Goal: Transaction & Acquisition: Obtain resource

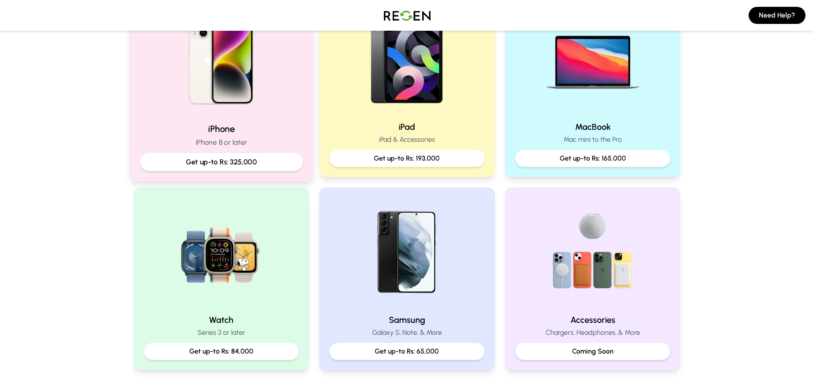
scroll to position [214, 0]
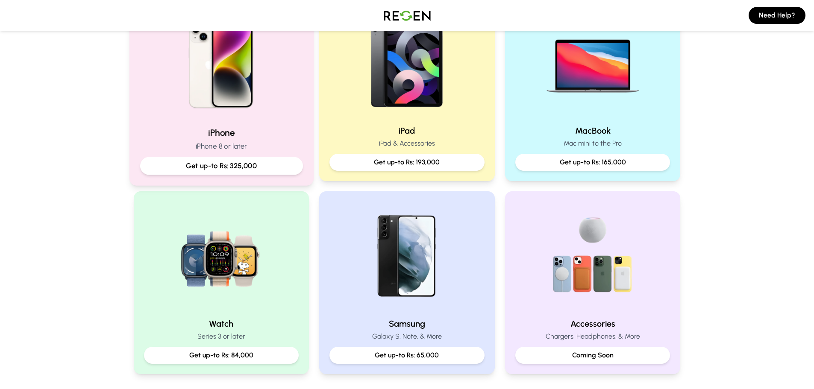
click at [273, 170] on p "Get up-to Rs: 325,000" at bounding box center [221, 166] width 148 height 11
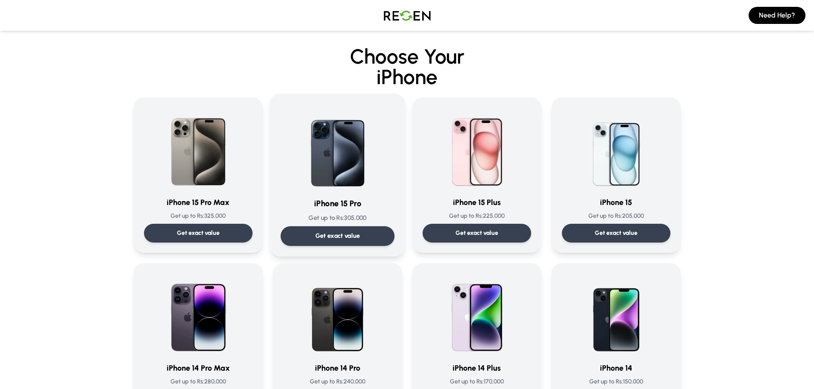
click at [365, 242] on div "Get exact value" at bounding box center [337, 236] width 114 height 20
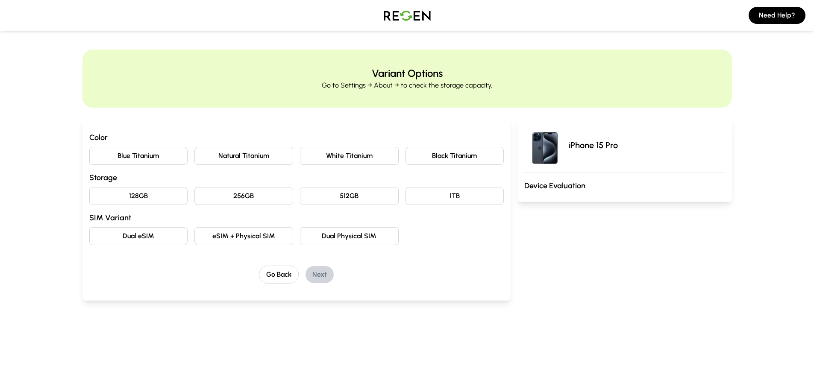
click at [253, 162] on button "Natural Titanium" at bounding box center [243, 156] width 99 height 18
click at [155, 199] on button "128GB" at bounding box center [138, 196] width 99 height 18
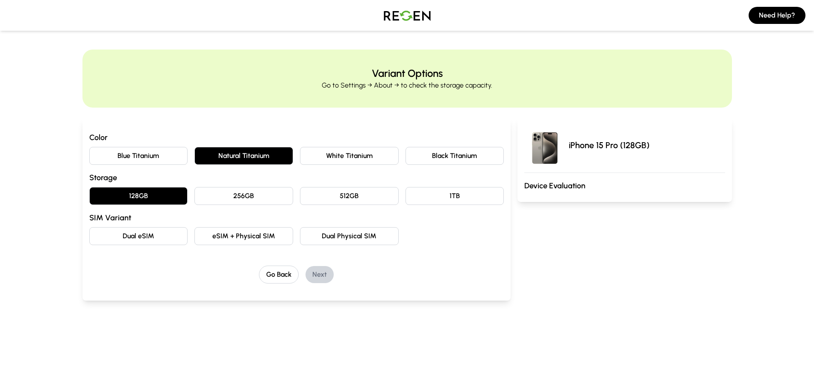
click at [364, 241] on button "Dual Physical SIM" at bounding box center [349, 236] width 99 height 18
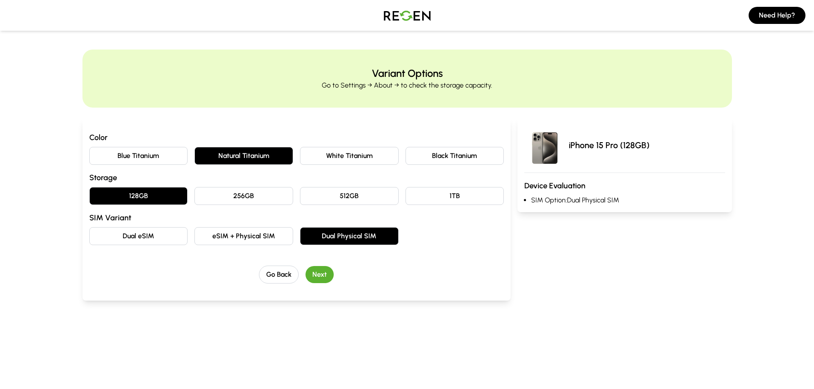
click at [319, 279] on button "Next" at bounding box center [319, 274] width 28 height 17
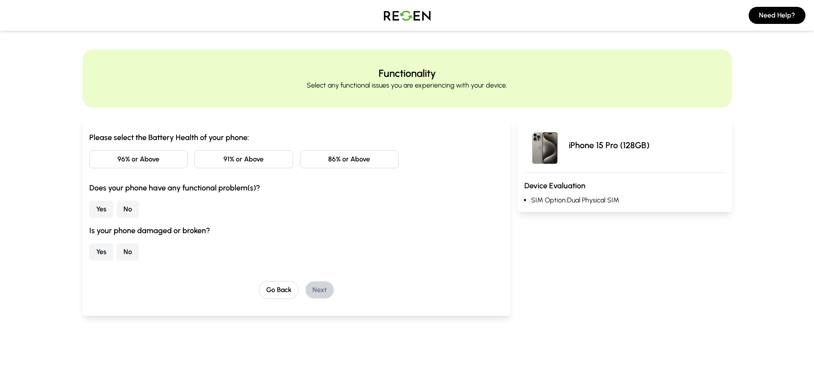
click at [346, 162] on button "86% or Above" at bounding box center [349, 159] width 99 height 18
click at [126, 208] on button "No" at bounding box center [128, 209] width 22 height 17
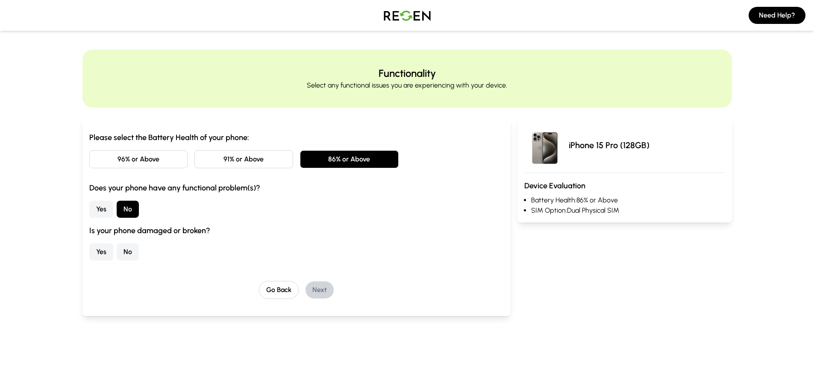
click at [132, 251] on button "No" at bounding box center [128, 252] width 22 height 17
click at [325, 288] on button "Next" at bounding box center [319, 290] width 28 height 17
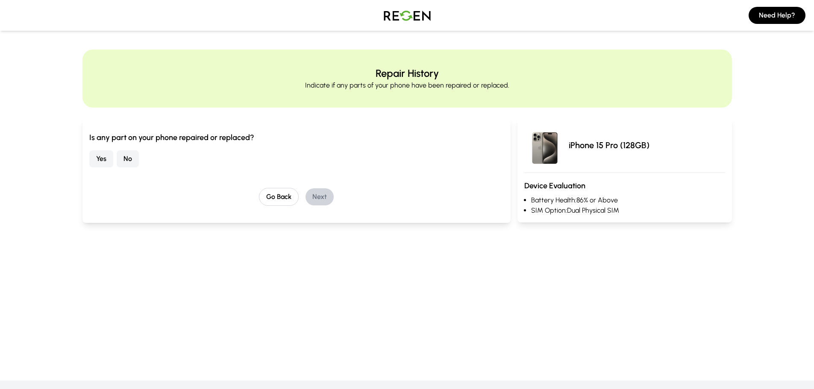
click at [132, 160] on button "No" at bounding box center [128, 158] width 22 height 17
click at [326, 196] on button "Next" at bounding box center [319, 196] width 28 height 17
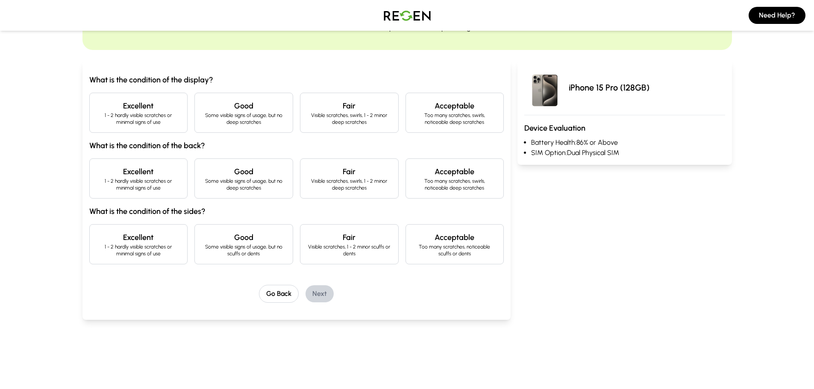
scroll to position [43, 0]
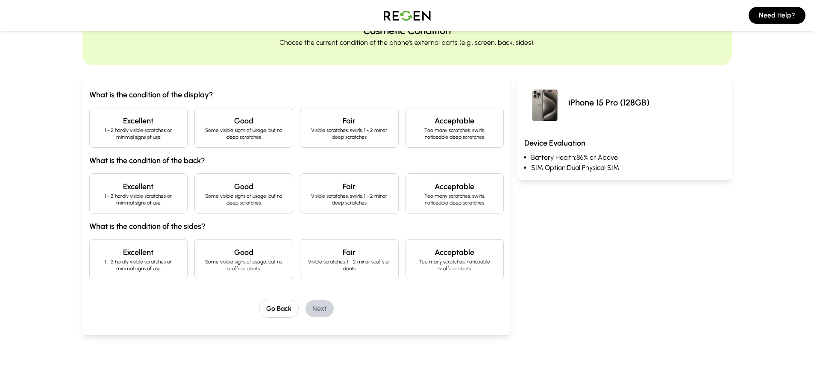
click at [269, 137] on p "Some visible signs of usage, but no deep scratches" at bounding box center [244, 134] width 84 height 14
click at [259, 202] on p "Some visible signs of usage, but no deep scratches" at bounding box center [244, 200] width 84 height 14
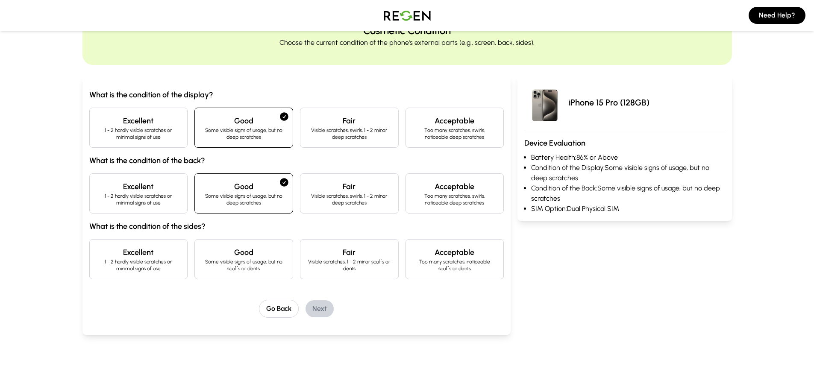
click at [221, 251] on h4 "Good" at bounding box center [244, 253] width 84 height 12
click at [323, 308] on button "Next" at bounding box center [319, 308] width 28 height 17
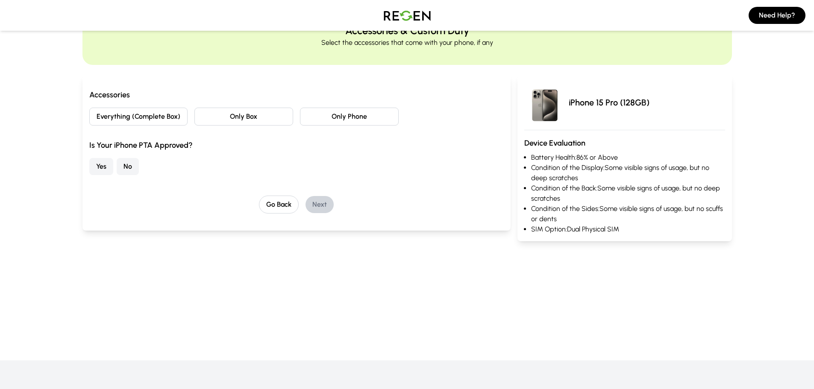
click at [149, 116] on button "Everything (Complete Box)" at bounding box center [138, 117] width 99 height 18
click at [110, 171] on button "Yes" at bounding box center [101, 166] width 24 height 17
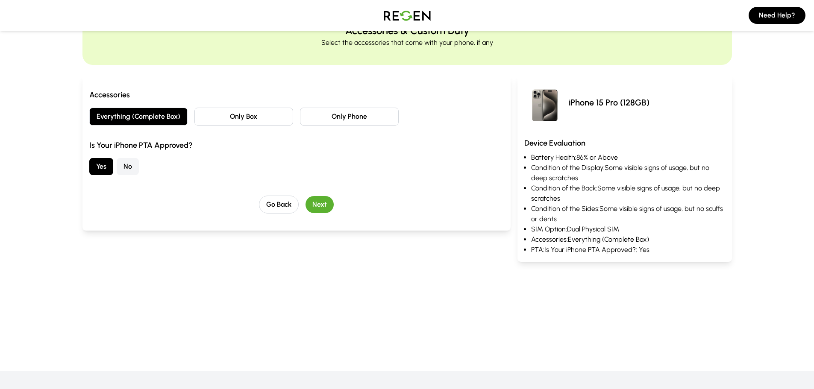
click at [320, 211] on button "Next" at bounding box center [319, 204] width 28 height 17
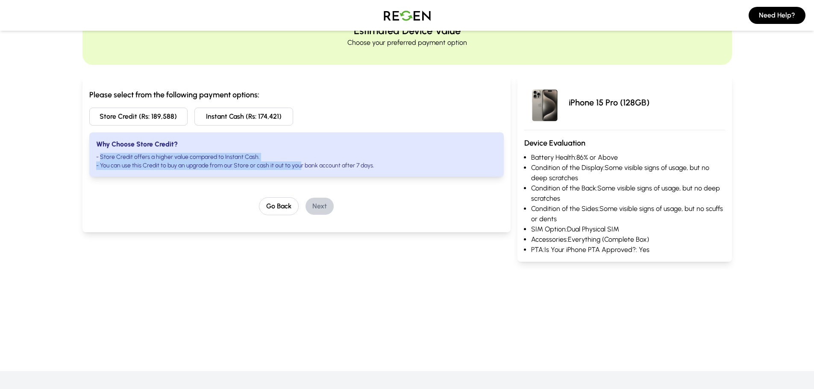
drag, startPoint x: 100, startPoint y: 157, endPoint x: 316, endPoint y: 163, distance: 216.3
click at [305, 162] on ul "- Store Credit offers a higher value compared to Instant Cash. - You can use th…" at bounding box center [296, 161] width 401 height 17
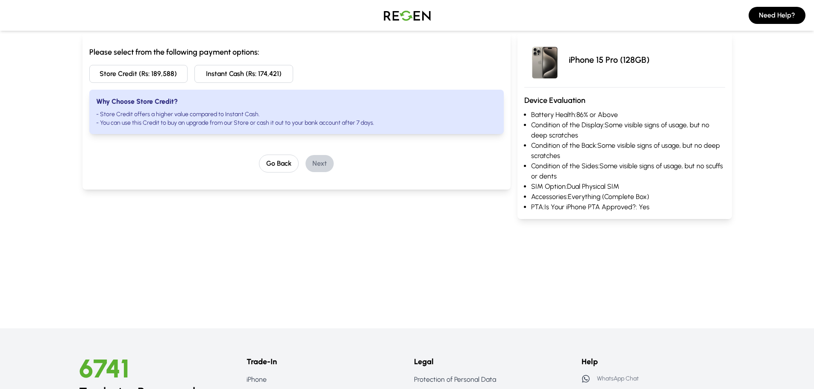
click at [437, 147] on div "Please select from the following payment options: Store Credit (Rs: 189,588) In…" at bounding box center [296, 109] width 415 height 126
click at [369, 124] on li "- You can use this Credit to buy an upgrade from our Store or cash it out to yo…" at bounding box center [296, 123] width 401 height 9
drag, startPoint x: 103, startPoint y: 122, endPoint x: 336, endPoint y: 134, distance: 234.0
click at [291, 132] on div "Why Choose Store Credit? - Store Credit offers a higher value compared to Insta…" at bounding box center [296, 112] width 415 height 44
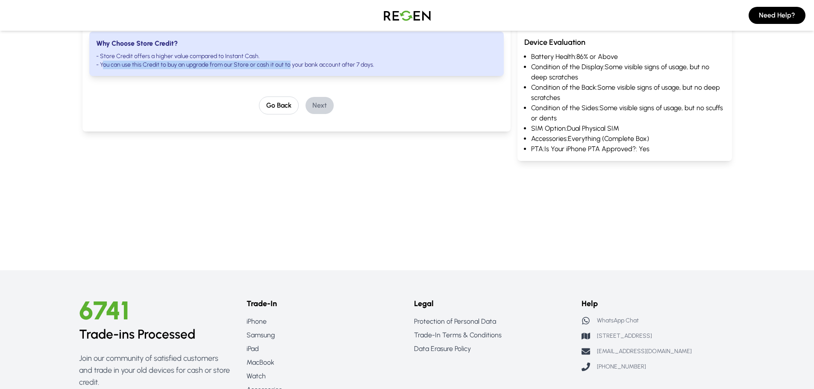
scroll to position [0, 0]
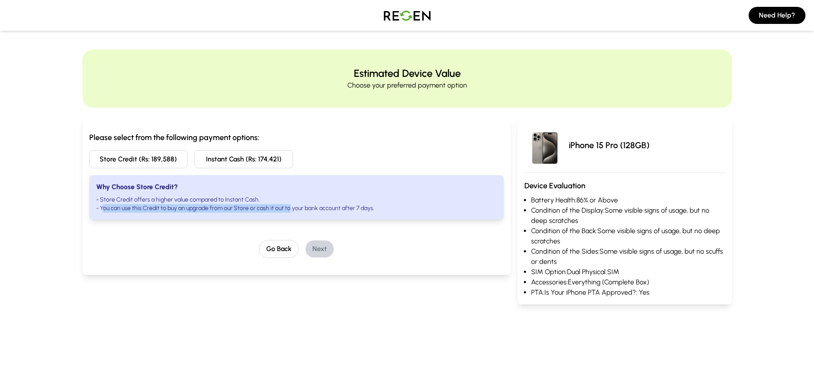
click at [548, 144] on img at bounding box center [544, 145] width 41 height 41
click at [278, 248] on button "Go Back" at bounding box center [279, 249] width 40 height 18
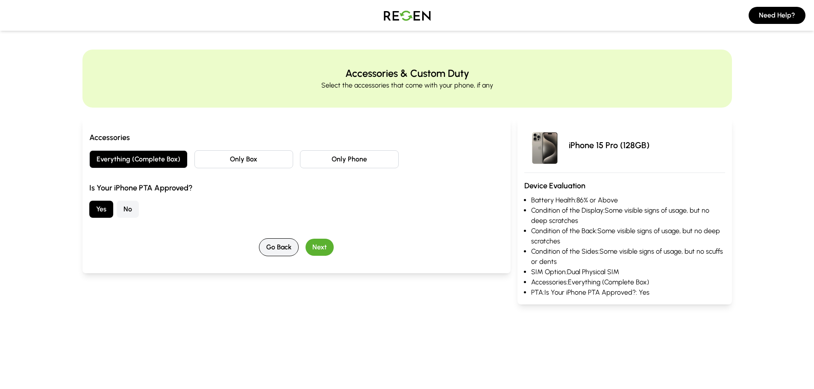
click at [277, 250] on button "Go Back" at bounding box center [279, 247] width 40 height 18
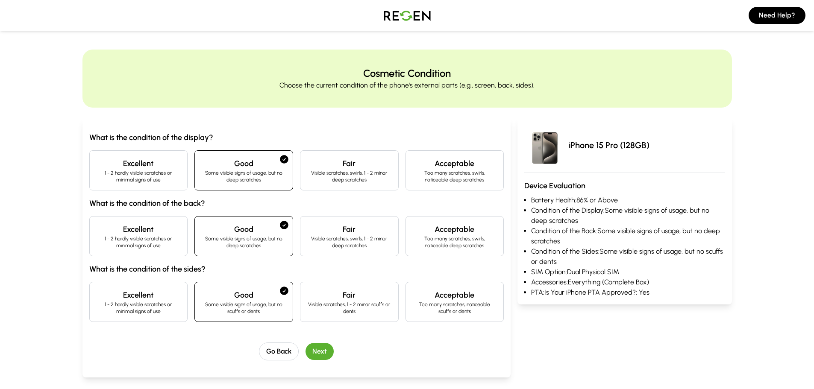
click at [129, 179] on p "1 - 2 hardly visible scratches or minimal signs of use" at bounding box center [139, 177] width 84 height 14
drag, startPoint x: 138, startPoint y: 227, endPoint x: 142, endPoint y: 253, distance: 26.7
click at [137, 227] on h4 "Excellent" at bounding box center [139, 229] width 84 height 12
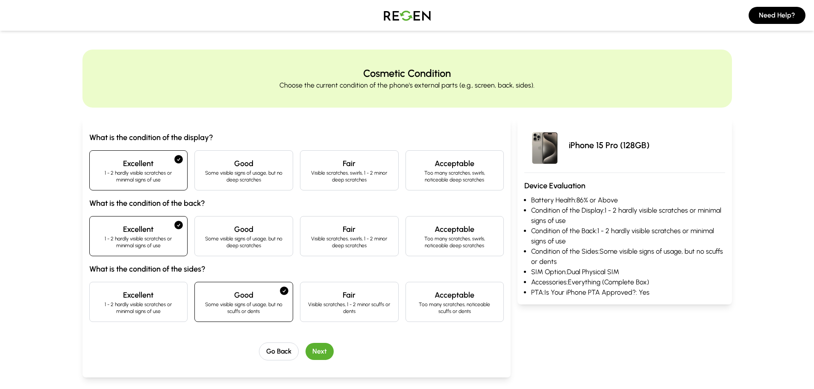
click at [147, 300] on h4 "Excellent" at bounding box center [139, 295] width 84 height 12
drag, startPoint x: 291, startPoint y: 352, endPoint x: 286, endPoint y: 354, distance: 5.4
click at [291, 352] on button "Go Back" at bounding box center [279, 352] width 40 height 18
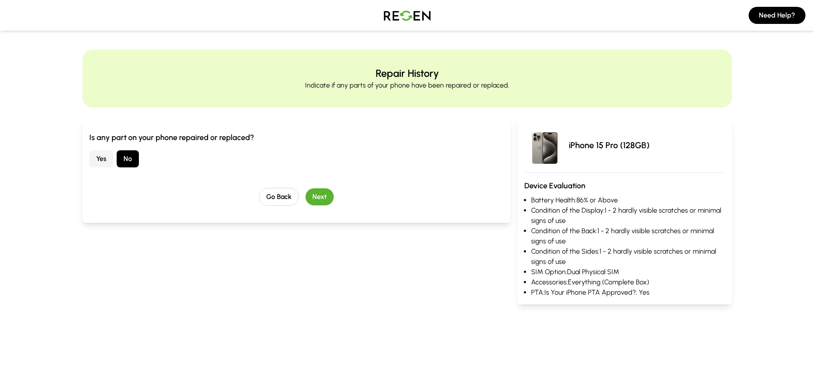
click at [321, 197] on button "Next" at bounding box center [319, 196] width 28 height 17
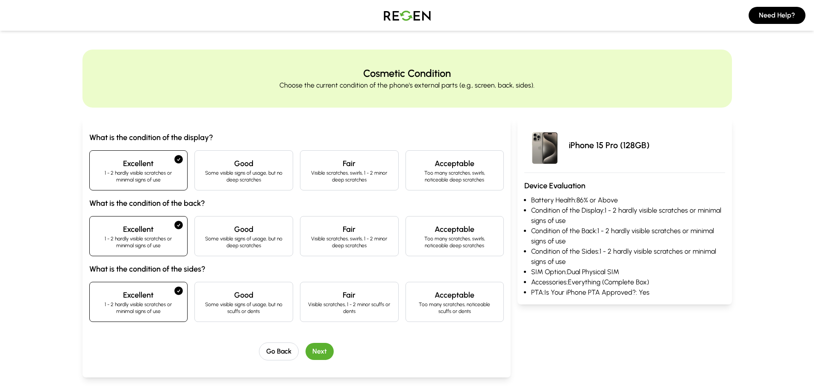
click at [328, 352] on button "Next" at bounding box center [319, 351] width 28 height 17
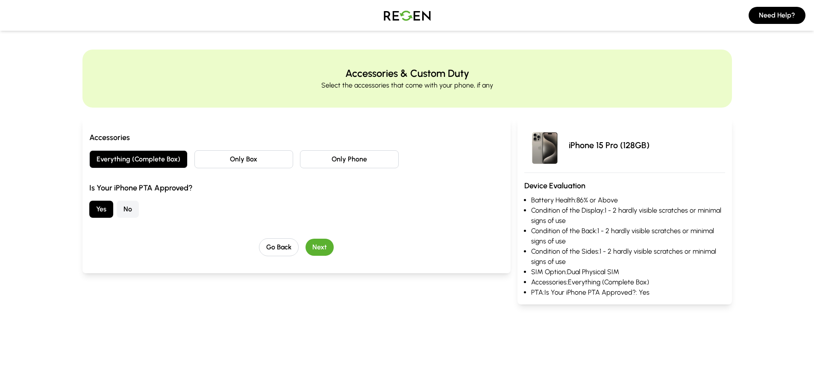
click at [322, 250] on button "Next" at bounding box center [319, 247] width 28 height 17
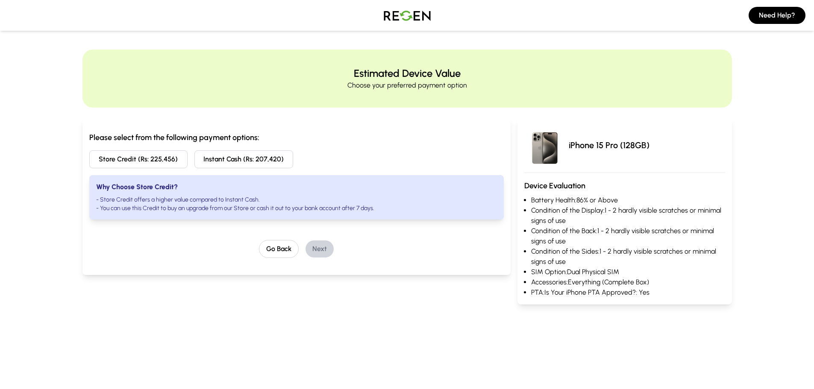
click at [414, 19] on img at bounding box center [407, 15] width 60 height 24
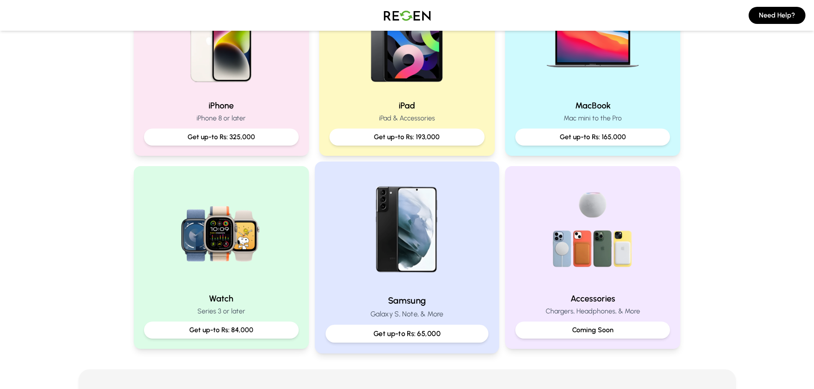
scroll to position [256, 0]
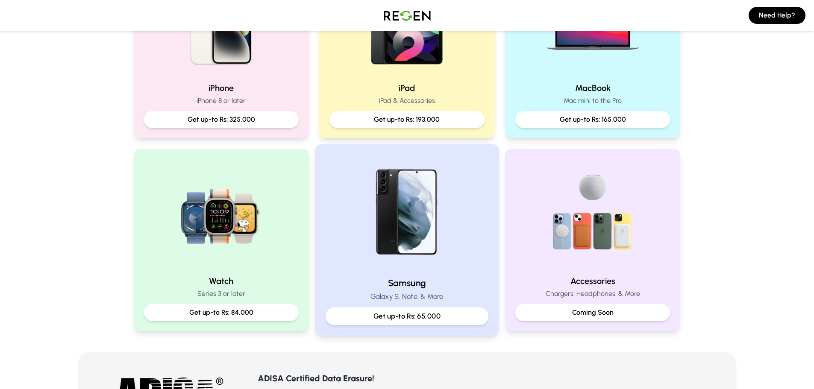
click at [428, 310] on div "Get up-to Rs: 65,000" at bounding box center [407, 317] width 163 height 18
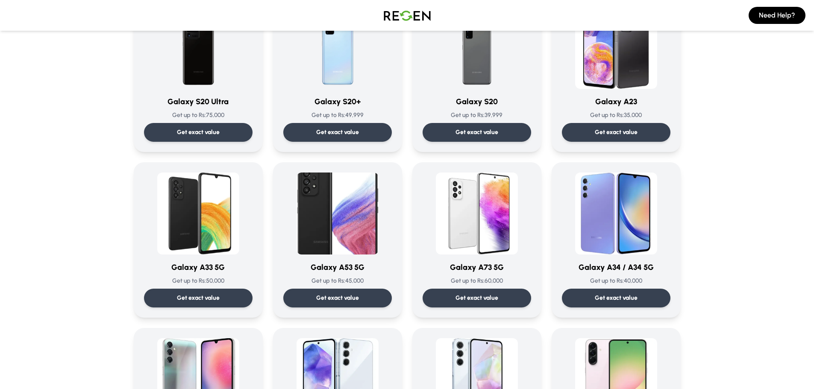
scroll to position [641, 0]
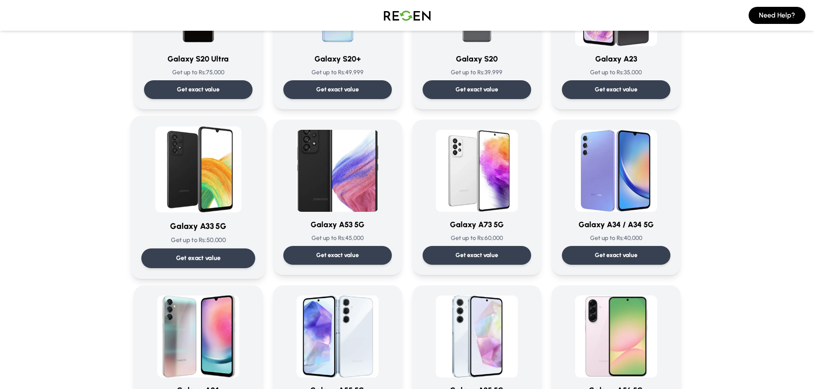
click at [173, 259] on div "Get exact value" at bounding box center [198, 259] width 114 height 20
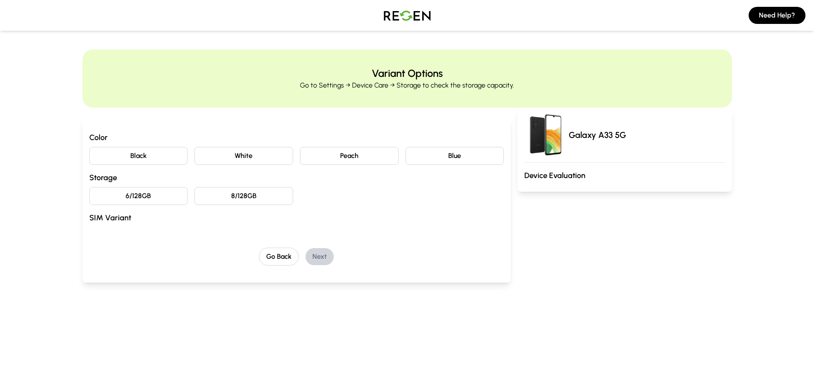
click at [151, 160] on button "Black" at bounding box center [138, 156] width 99 height 18
click at [244, 201] on button "8/128GB" at bounding box center [243, 196] width 99 height 18
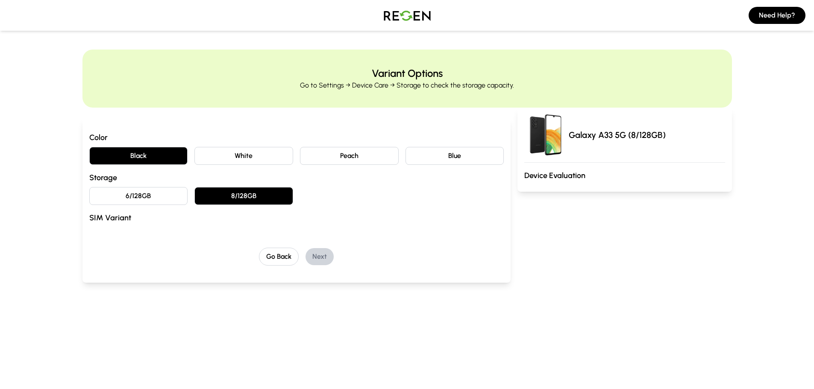
click at [139, 203] on button "6/128GB" at bounding box center [138, 196] width 99 height 18
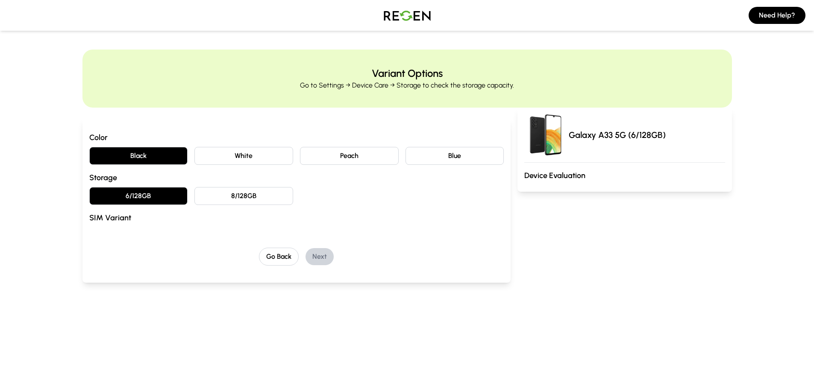
click at [251, 198] on button "8/128GB" at bounding box center [243, 196] width 99 height 18
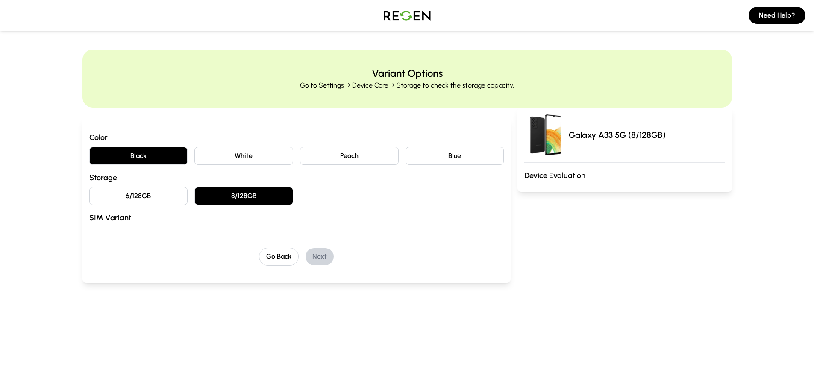
click at [120, 155] on button "Black" at bounding box center [138, 156] width 99 height 18
click at [109, 215] on h3 "SIM Variant" at bounding box center [296, 218] width 415 height 12
click at [274, 255] on button "Go Back" at bounding box center [279, 257] width 40 height 18
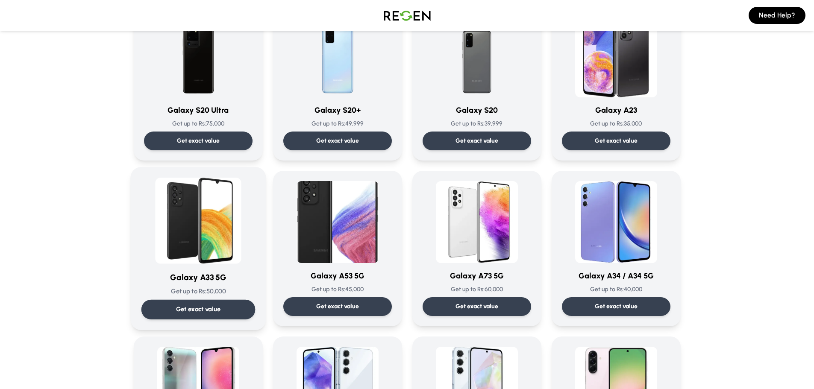
scroll to position [641, 0]
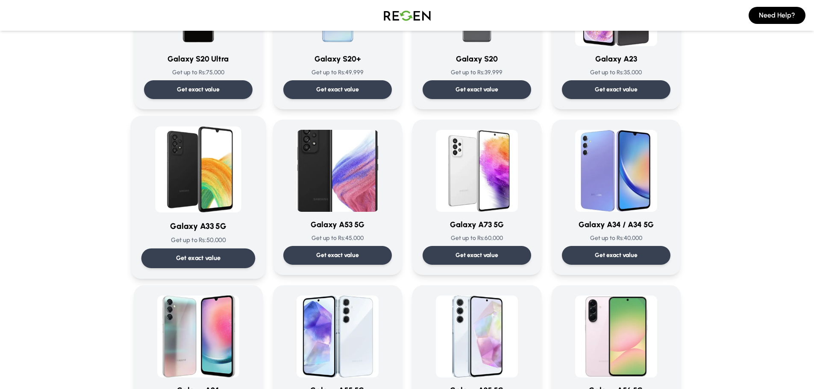
click at [196, 255] on p "Get exact value" at bounding box center [198, 258] width 45 height 9
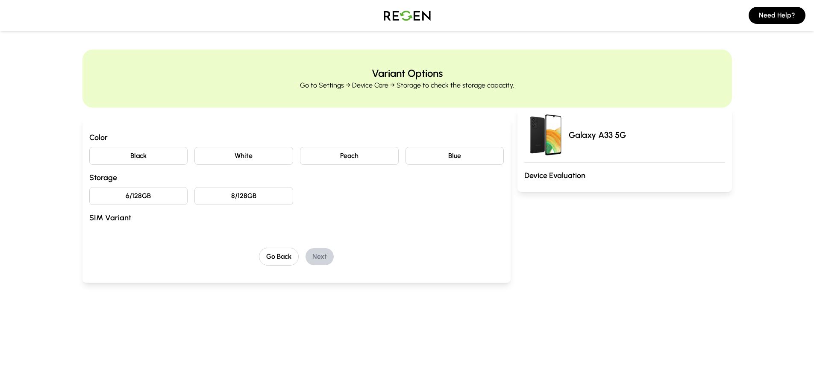
click at [124, 156] on button "Black" at bounding box center [138, 156] width 99 height 18
click at [126, 198] on button "6/128GB" at bounding box center [138, 196] width 99 height 18
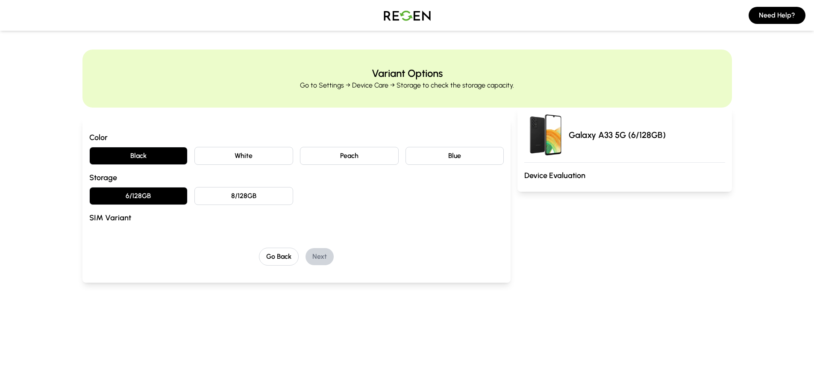
click at [217, 198] on button "8/128GB" at bounding box center [243, 196] width 99 height 18
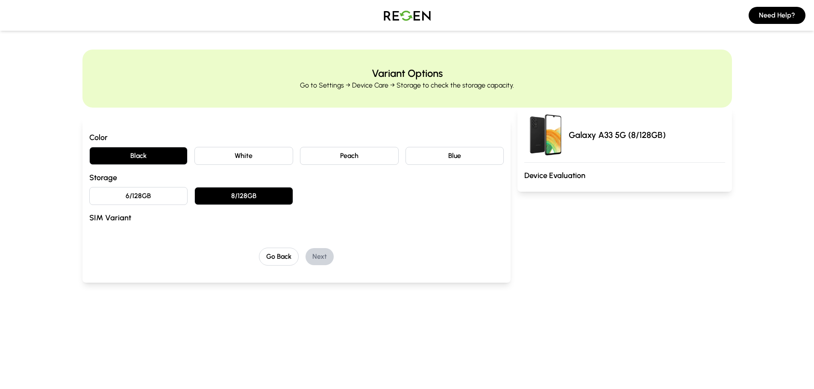
click at [134, 236] on div "Color Black White Peach Blue Storage 6/128GB 8/128GB SIM Variant Go Back Next" at bounding box center [296, 199] width 415 height 134
click at [77, 222] on div "Variant Options Go to Settings → Device Care → Storage to check the storage cap…" at bounding box center [407, 177] width 814 height 254
drag, startPoint x: 113, startPoint y: 238, endPoint x: 167, endPoint y: 241, distance: 54.8
click at [113, 238] on div "Color Black White Peach Blue Storage 6/128GB 8/128GB SIM Variant Go Back Next" at bounding box center [296, 199] width 415 height 134
click at [185, 242] on div "Color Black White Peach Blue Storage 6/128GB 8/128GB SIM Variant Go Back Next" at bounding box center [296, 199] width 415 height 134
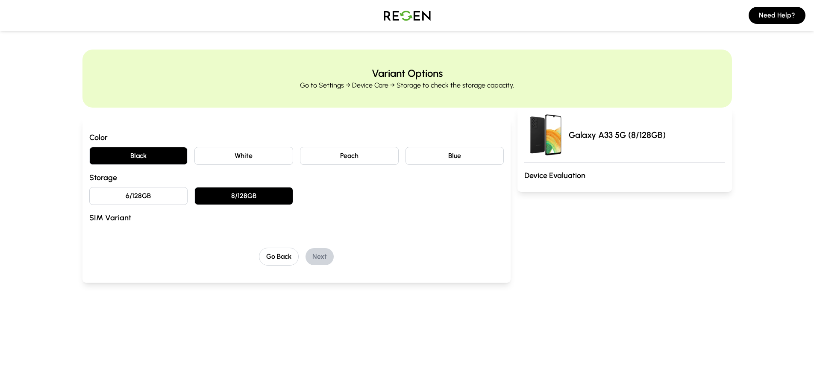
click at [678, 124] on div "Galaxy A33 5G (8/128GB)" at bounding box center [624, 135] width 200 height 41
click at [135, 191] on button "6/128GB" at bounding box center [138, 196] width 99 height 18
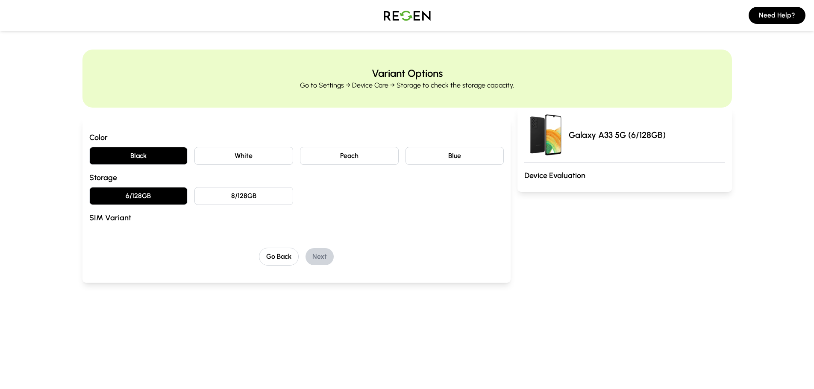
click at [277, 215] on h3 "SIM Variant" at bounding box center [296, 218] width 415 height 12
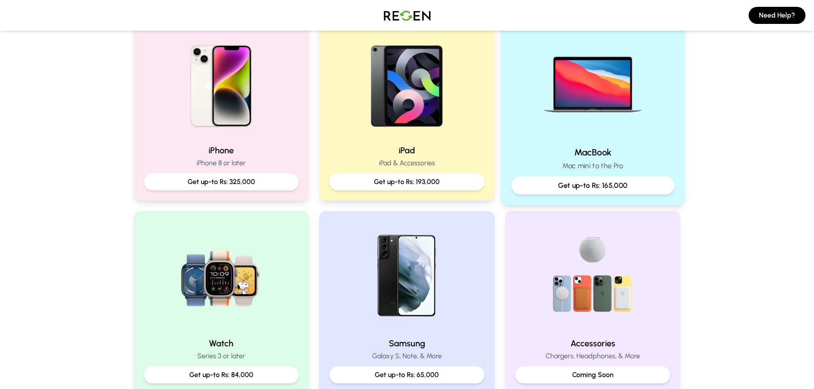
scroll to position [256, 0]
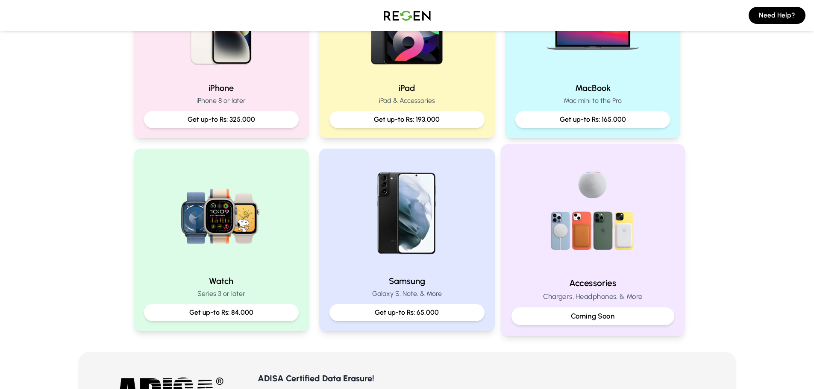
click at [564, 321] on p "Coming Soon" at bounding box center [593, 316] width 148 height 11
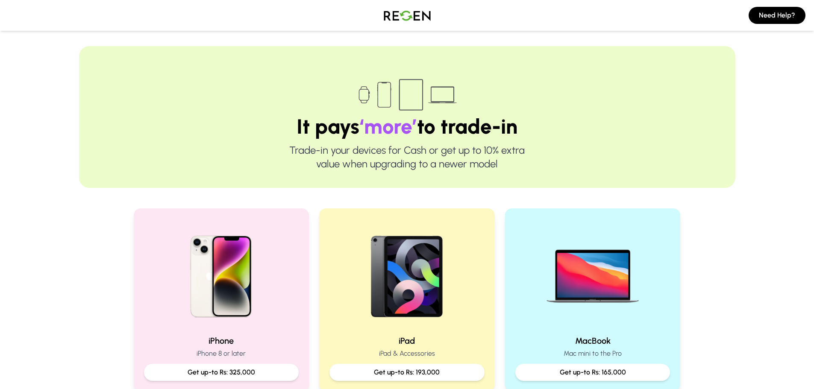
scroll to position [0, 0]
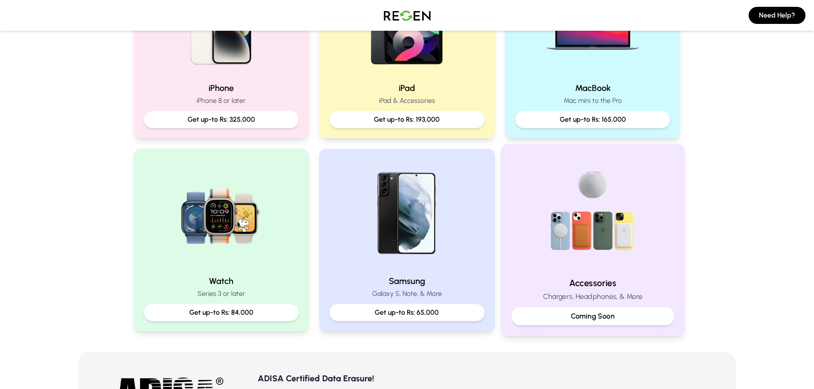
click at [558, 314] on p "Coming Soon" at bounding box center [593, 316] width 148 height 11
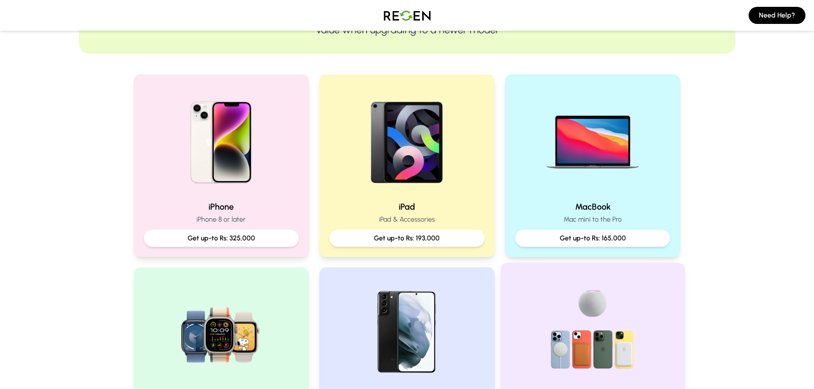
scroll to position [214, 0]
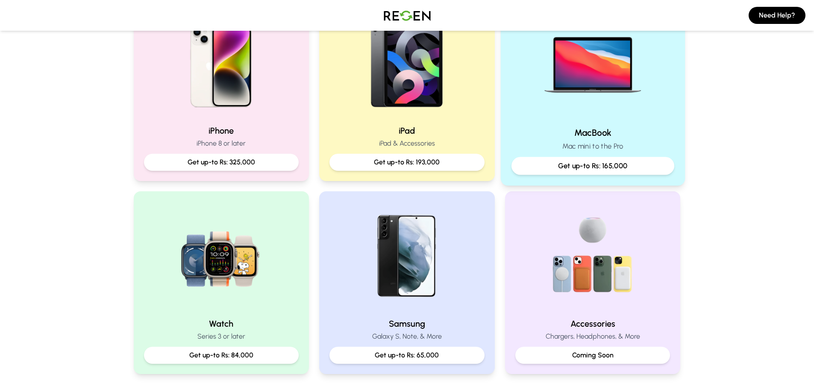
click at [563, 165] on p "Get up-to Rs: 165,000" at bounding box center [593, 166] width 148 height 11
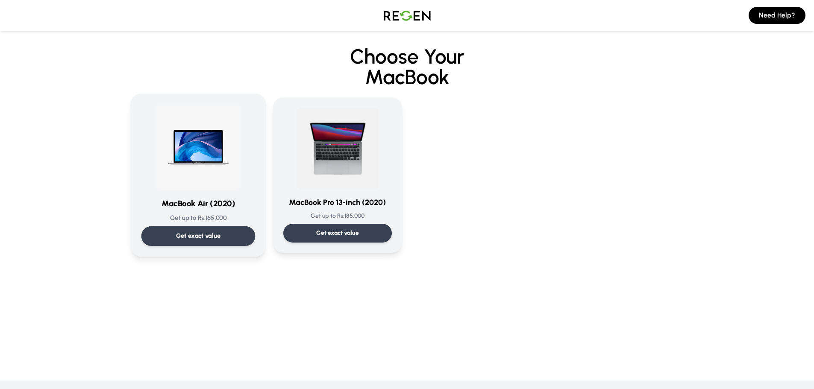
click at [206, 230] on div "Get exact value" at bounding box center [198, 236] width 114 height 20
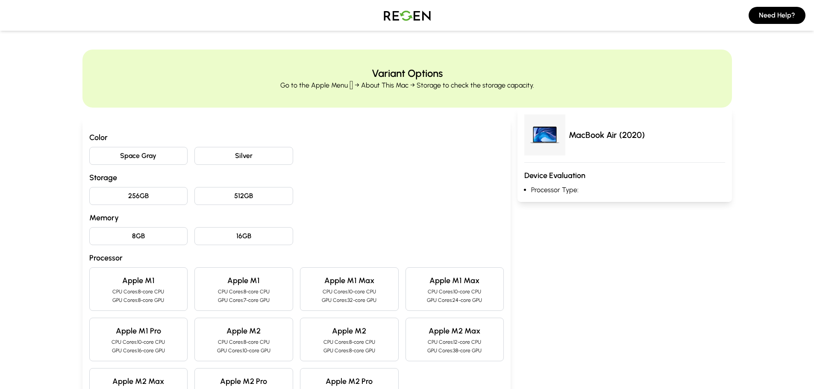
click at [105, 157] on button "Space Gray" at bounding box center [138, 156] width 99 height 18
click at [168, 193] on button "256GB" at bounding box center [138, 196] width 99 height 18
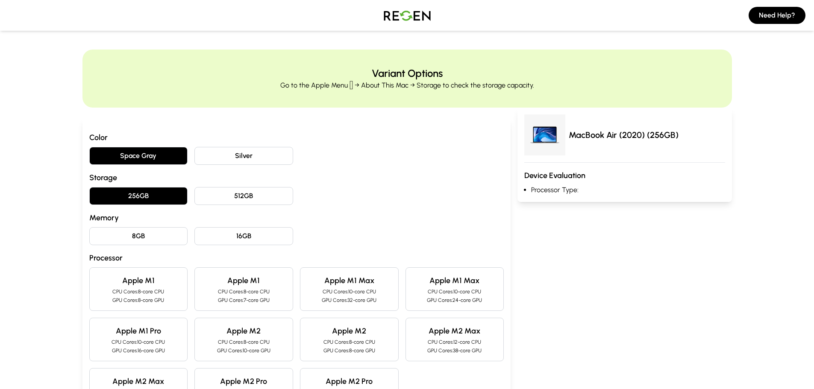
click at [163, 240] on button "8GB" at bounding box center [138, 236] width 99 height 18
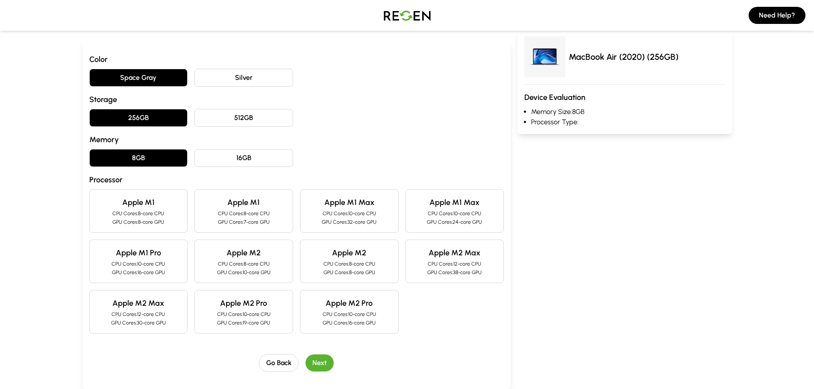
scroll to position [85, 0]
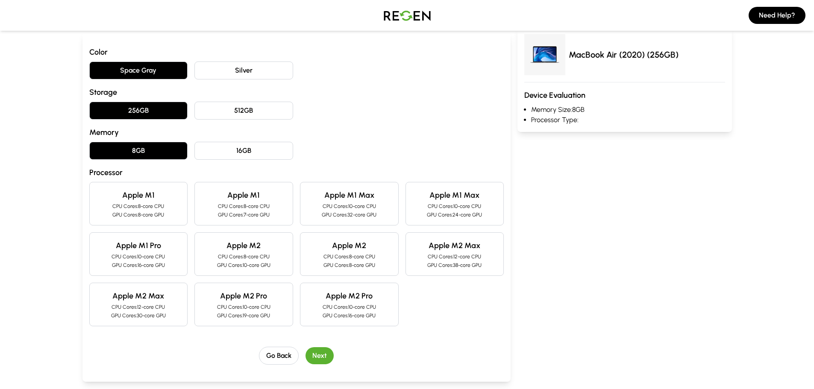
click at [161, 208] on p "CPU Cores: 8-core CPU" at bounding box center [139, 206] width 84 height 7
click at [318, 357] on button "Next" at bounding box center [319, 355] width 28 height 17
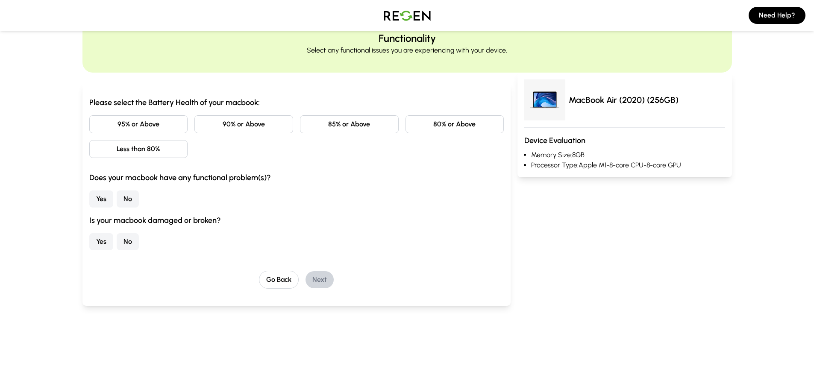
scroll to position [0, 0]
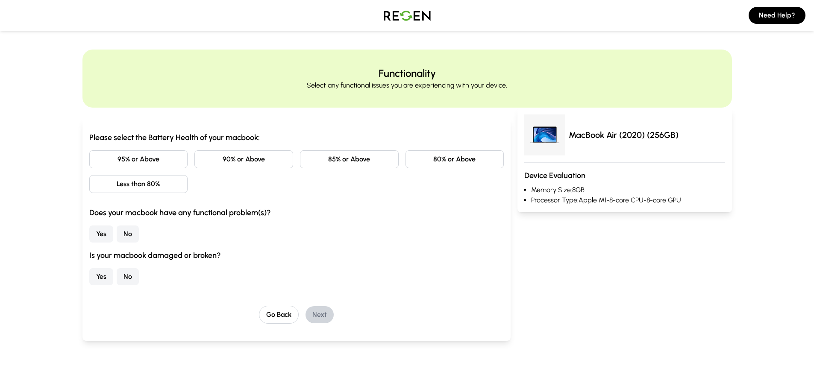
click at [431, 155] on button "80% or Above" at bounding box center [454, 159] width 99 height 18
click at [130, 233] on button "No" at bounding box center [128, 234] width 22 height 17
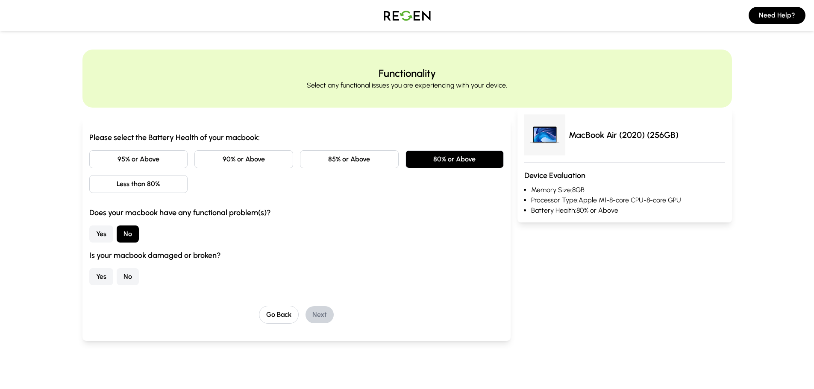
click at [128, 277] on button "No" at bounding box center [128, 276] width 22 height 17
click at [327, 317] on button "Next" at bounding box center [319, 314] width 28 height 17
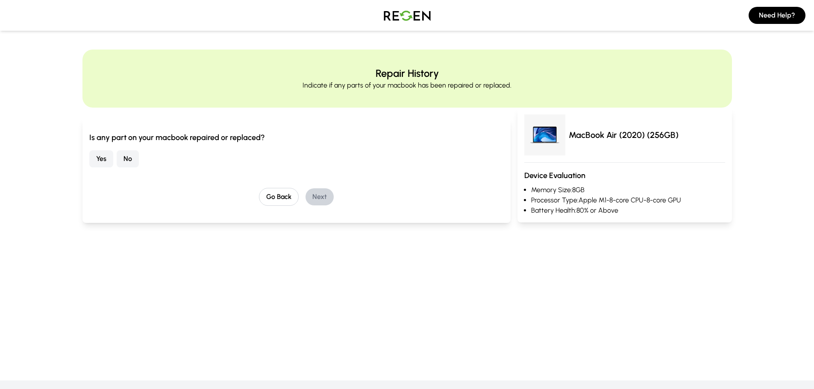
click at [132, 158] on button "No" at bounding box center [128, 158] width 22 height 17
click at [321, 197] on button "Next" at bounding box center [319, 196] width 28 height 17
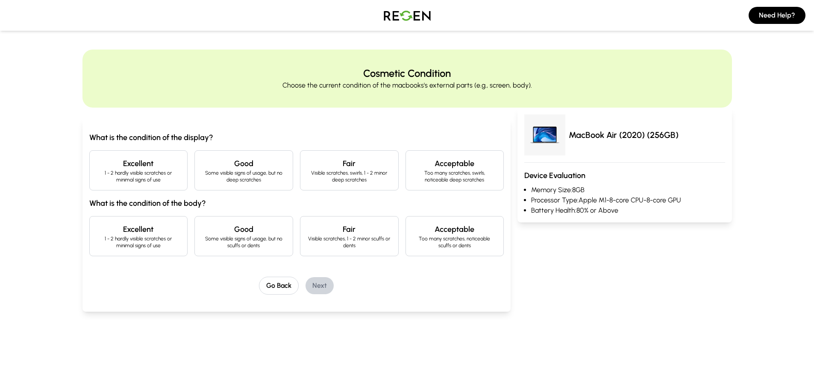
click at [264, 183] on p "Some visible signs of usage, but no deep scratches" at bounding box center [244, 177] width 84 height 14
click at [259, 232] on h4 "Good" at bounding box center [244, 229] width 84 height 12
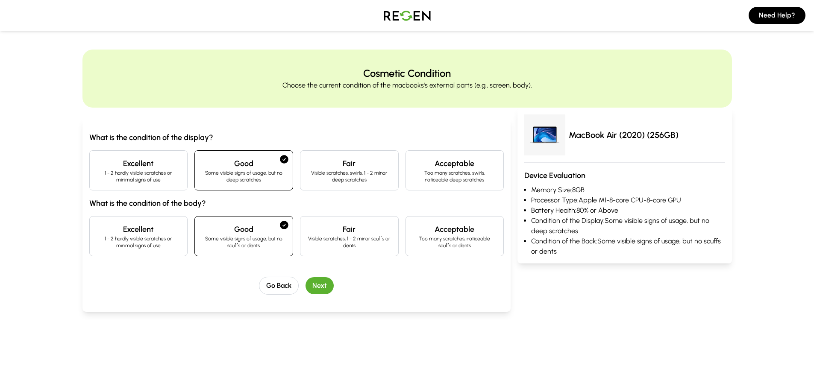
click at [322, 285] on button "Next" at bounding box center [319, 285] width 28 height 17
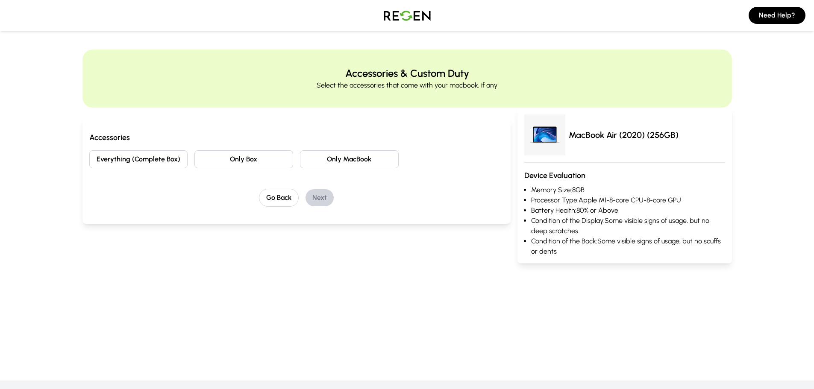
click at [357, 165] on button "Only MacBook" at bounding box center [349, 159] width 99 height 18
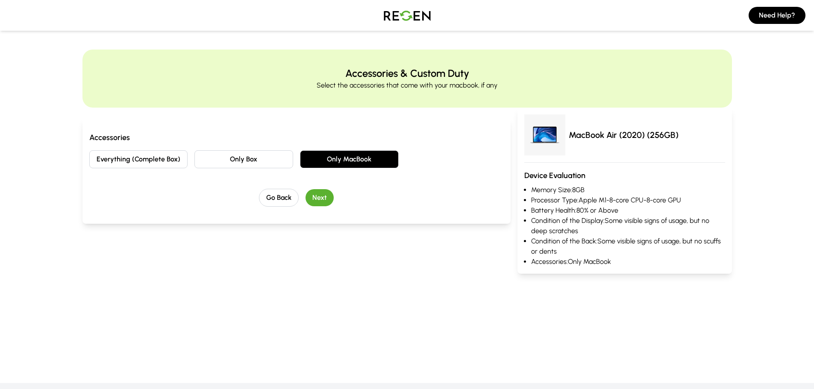
click at [326, 200] on button "Next" at bounding box center [319, 197] width 28 height 17
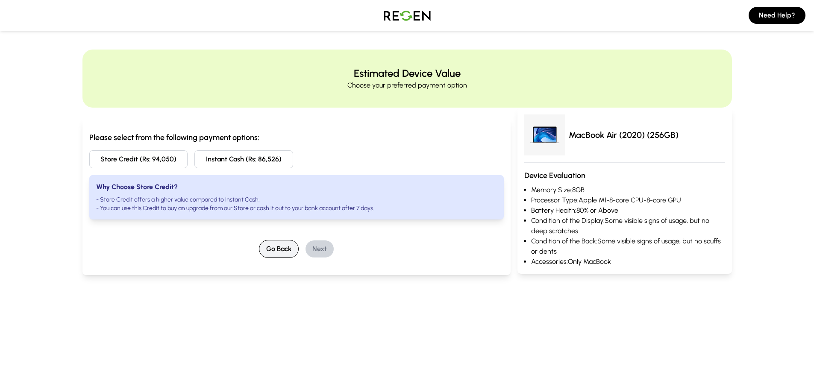
click at [288, 249] on button "Go Back" at bounding box center [279, 249] width 40 height 18
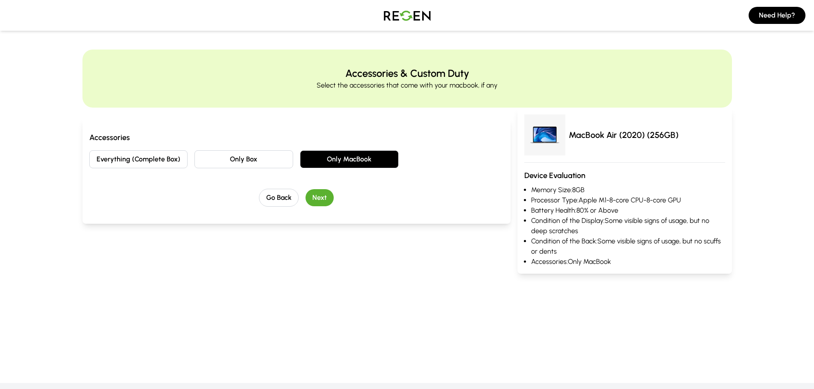
click at [264, 156] on button "Only Box" at bounding box center [243, 159] width 99 height 18
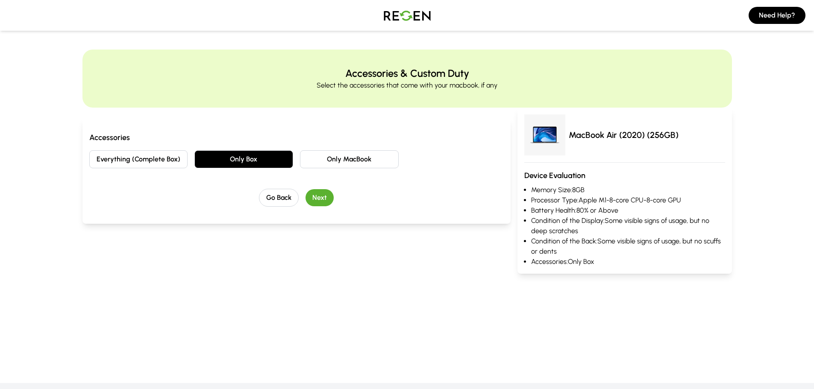
click at [319, 199] on button "Next" at bounding box center [319, 197] width 28 height 17
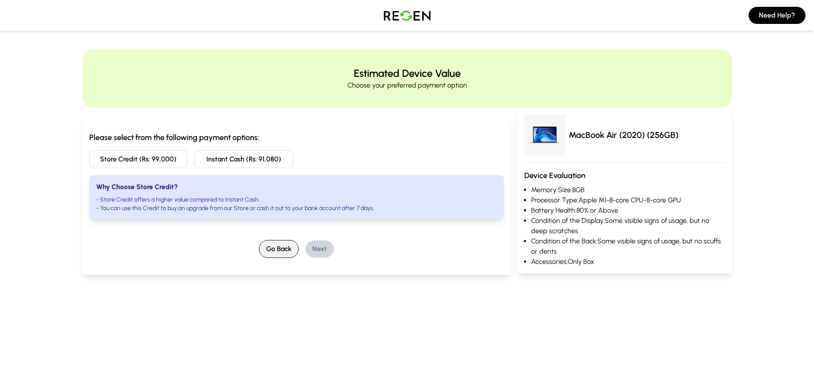
click at [280, 253] on button "Go Back" at bounding box center [279, 249] width 40 height 18
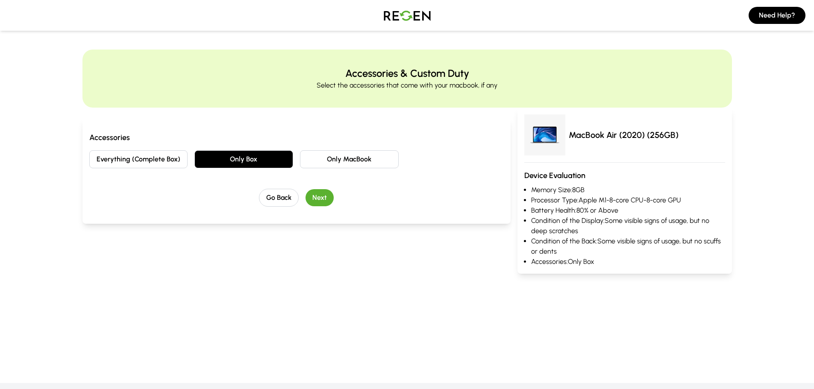
click at [146, 160] on button "Everything (Complete Box)" at bounding box center [138, 159] width 99 height 18
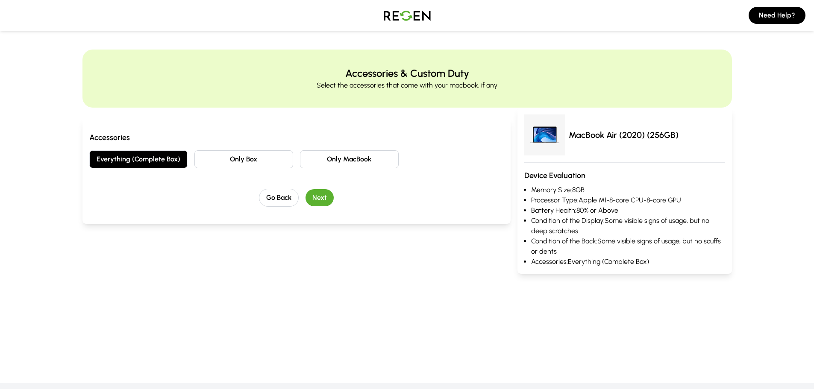
click at [318, 201] on button "Next" at bounding box center [319, 197] width 28 height 17
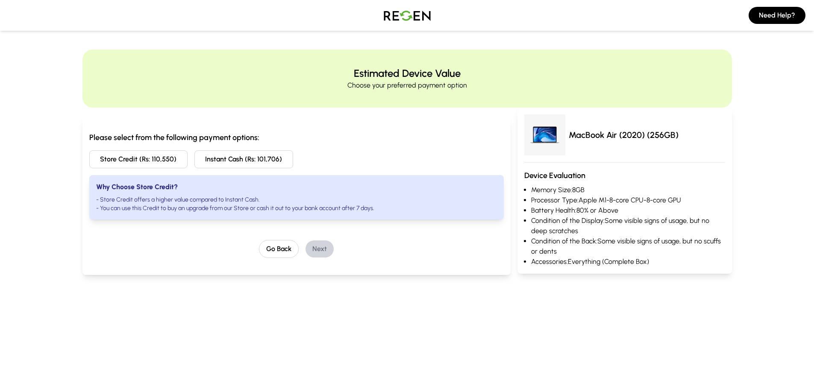
click at [153, 159] on button "Store Credit (Rs: 110,550)" at bounding box center [138, 159] width 99 height 18
click at [317, 247] on button "Next" at bounding box center [319, 249] width 28 height 17
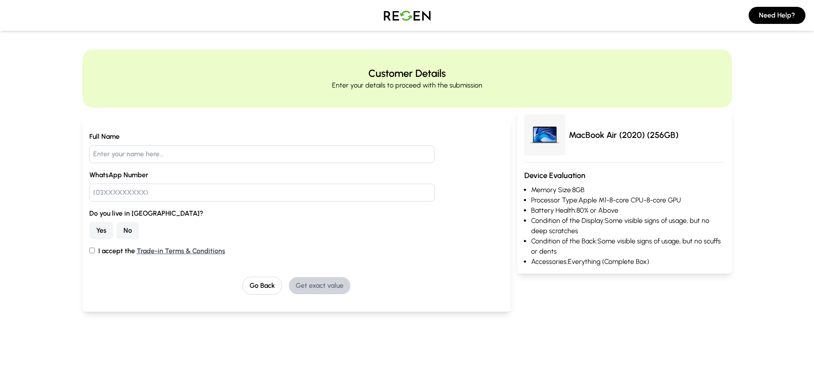
click at [100, 225] on button "Yes" at bounding box center [101, 230] width 24 height 17
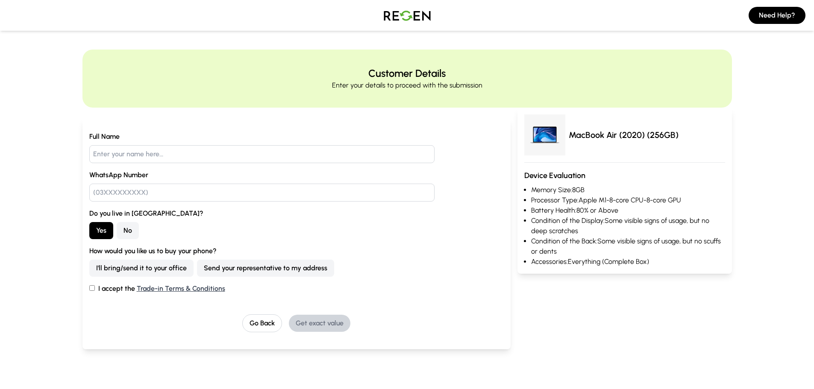
click at [265, 270] on button "Send your representative to my address" at bounding box center [265, 268] width 137 height 17
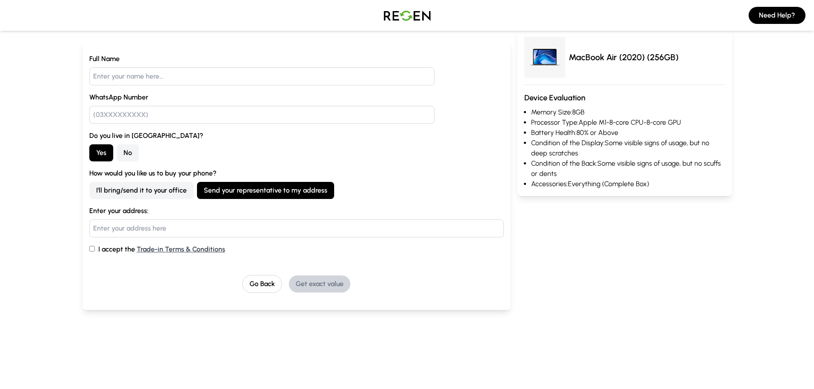
scroll to position [85, 0]
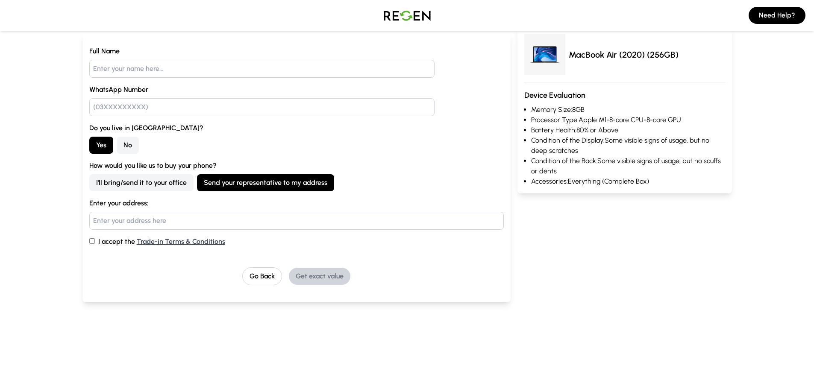
click at [91, 241] on input "I accept the Trade-in Terms & Conditions" at bounding box center [92, 241] width 6 height 6
checkbox input "true"
click at [181, 243] on link "Trade-in Terms & Conditions" at bounding box center [181, 242] width 88 height 8
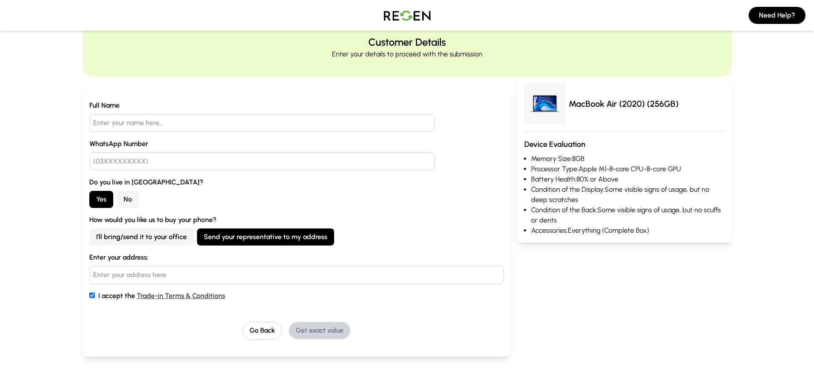
scroll to position [0, 0]
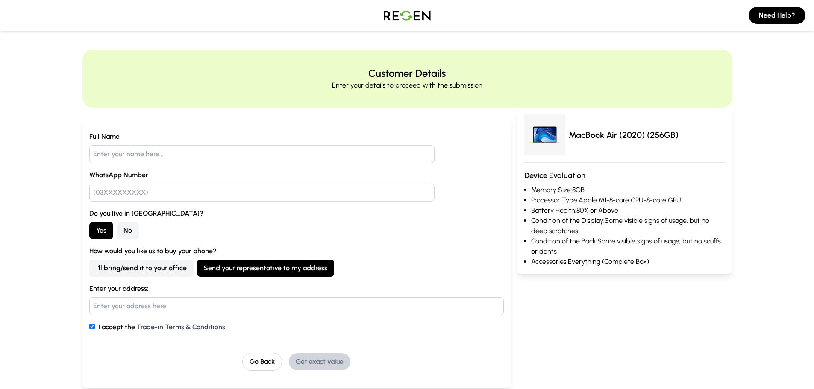
click at [404, 24] on img at bounding box center [407, 15] width 60 height 24
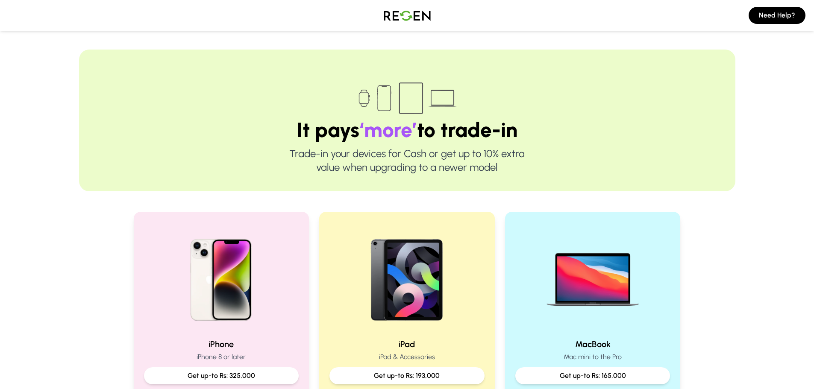
click at [418, 21] on img at bounding box center [407, 15] width 60 height 24
click at [409, 20] on img at bounding box center [407, 15] width 60 height 24
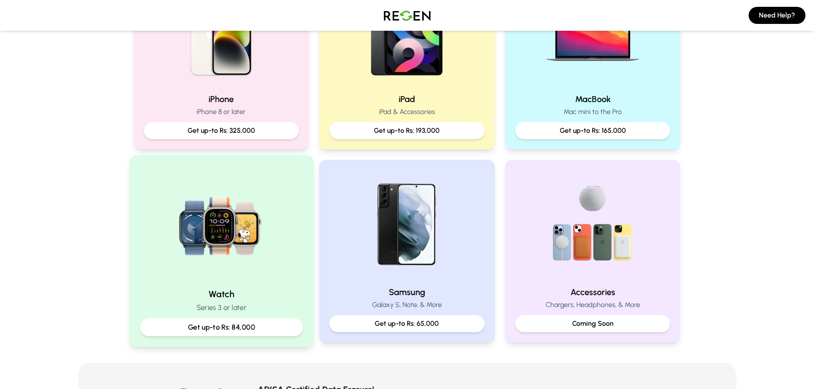
scroll to position [299, 0]
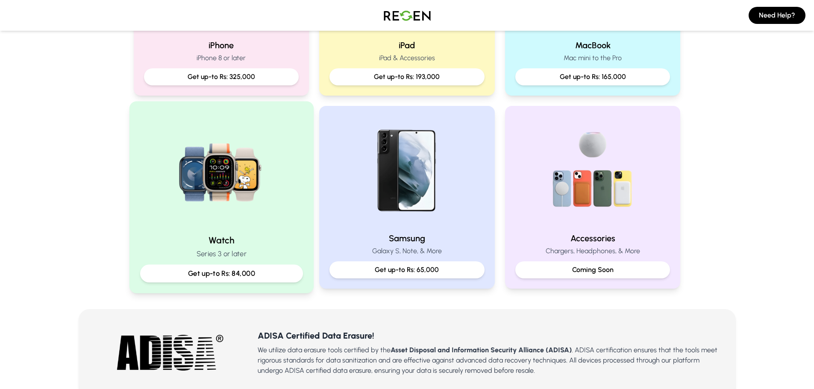
click at [231, 230] on div "Watch Series 3 or later Get up-to Rs: 84,000" at bounding box center [221, 197] width 184 height 192
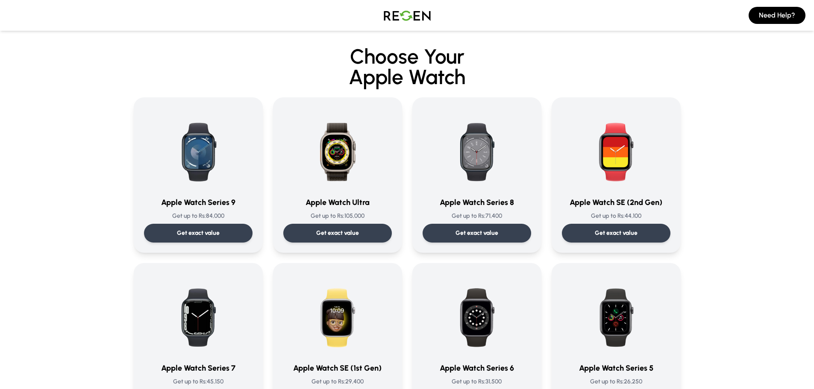
click at [431, 13] on img at bounding box center [407, 15] width 60 height 24
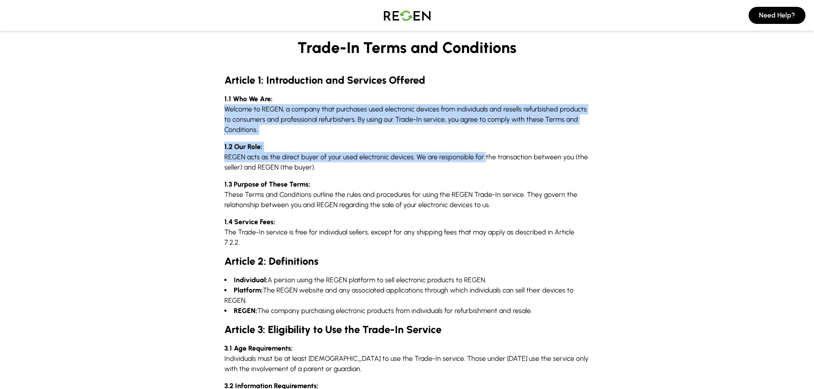
drag, startPoint x: 223, startPoint y: 110, endPoint x: 446, endPoint y: 174, distance: 231.9
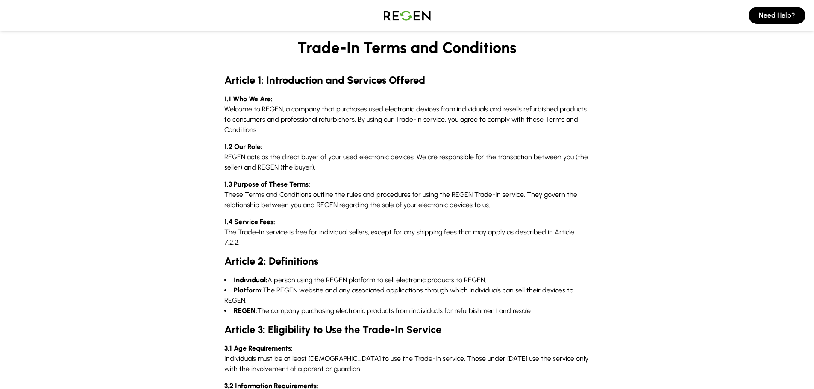
click at [337, 190] on p "1.3 Purpose of These Terms: These Terms and Conditions outline the rules and pr…" at bounding box center [407, 194] width 366 height 31
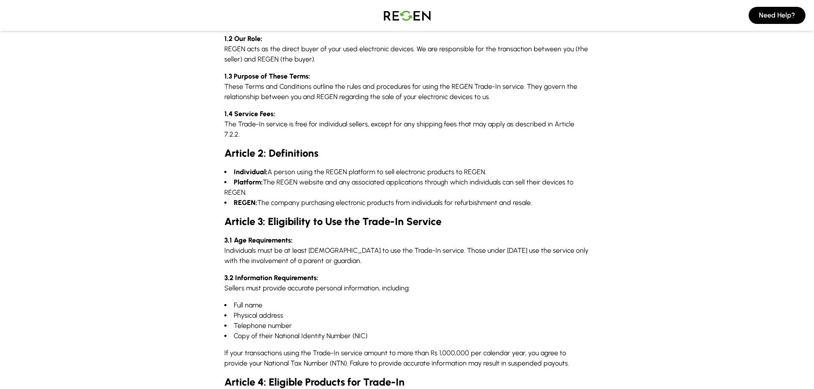
scroll to position [128, 0]
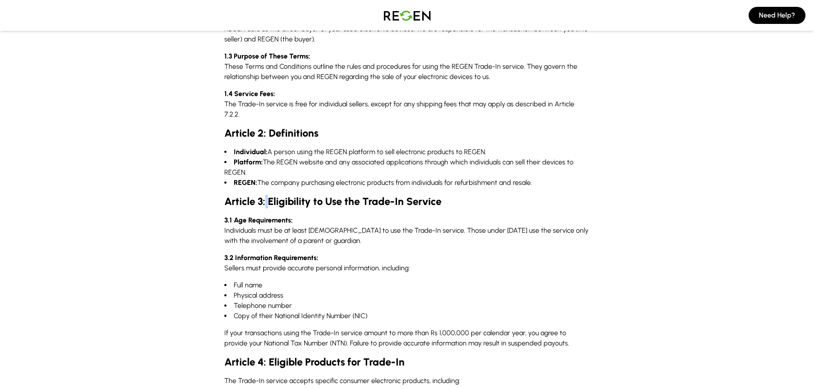
drag, startPoint x: 266, startPoint y: 185, endPoint x: 272, endPoint y: 187, distance: 6.4
click at [271, 195] on h2 "Article 3: Eligibility to Use the Trade-In Service" at bounding box center [407, 202] width 366 height 14
click at [460, 195] on h2 "Article 3: Eligibility to Use the Trade-In Service" at bounding box center [407, 202] width 366 height 14
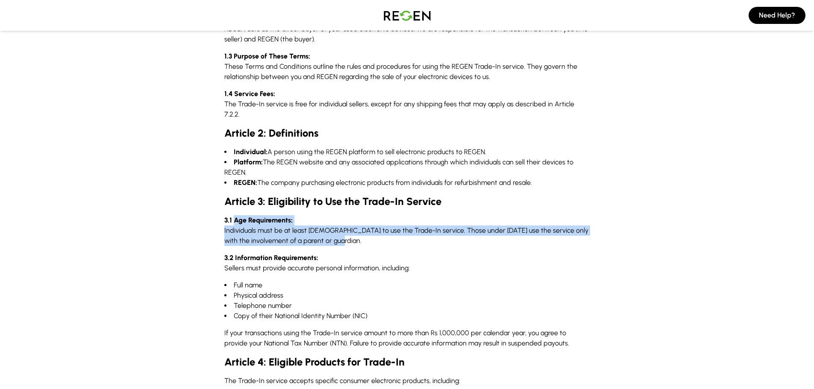
drag, startPoint x: 234, startPoint y: 211, endPoint x: 370, endPoint y: 238, distance: 138.9
click at [334, 233] on p "3.1 Age Requirements: Individuals must be at least 18 years old to use the Trad…" at bounding box center [407, 230] width 366 height 31
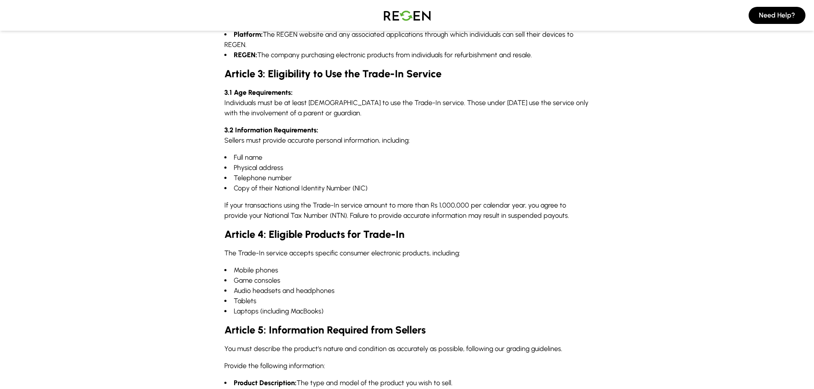
scroll to position [256, 0]
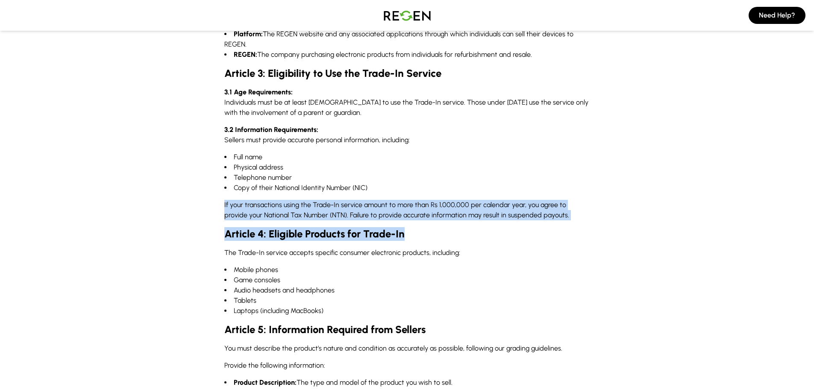
drag, startPoint x: 223, startPoint y: 193, endPoint x: 567, endPoint y: 214, distance: 344.6
click at [554, 211] on div "Trade-In Terms and Conditions Article 1: Introduction and Services Offered 1.1 …" at bounding box center [407, 362] width 383 height 1193
click at [567, 214] on div "Trade-In Terms and Conditions Article 1: Introduction and Services Offered 1.1 …" at bounding box center [407, 362] width 383 height 1193
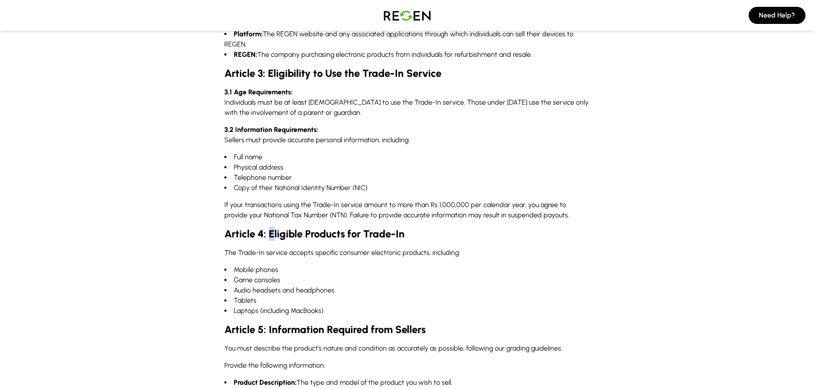
click at [268, 227] on h2 "Article 4: Eligible Products for Trade-In" at bounding box center [407, 234] width 366 height 14
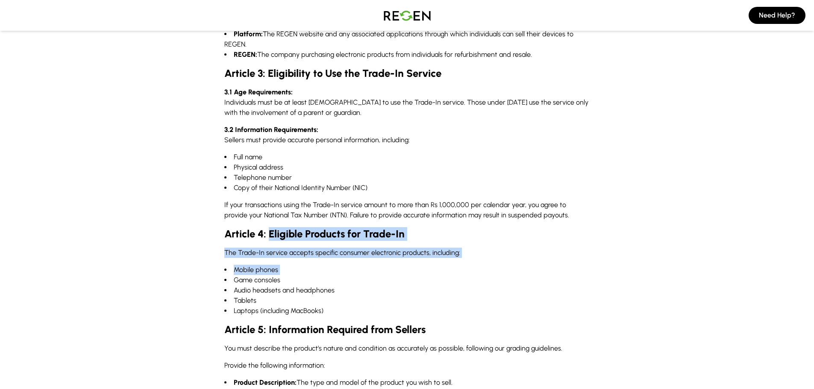
drag, startPoint x: 268, startPoint y: 223, endPoint x: 500, endPoint y: 271, distance: 237.4
click at [499, 253] on div "Trade-In Terms and Conditions Article 1: Introduction and Services Offered 1.1 …" at bounding box center [407, 362] width 383 height 1193
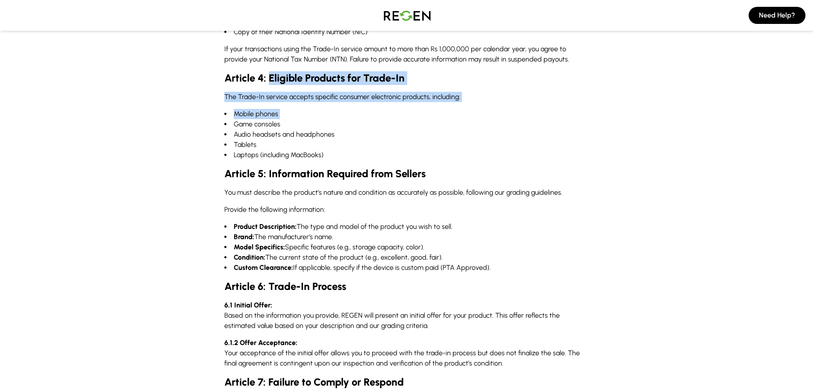
scroll to position [427, 0]
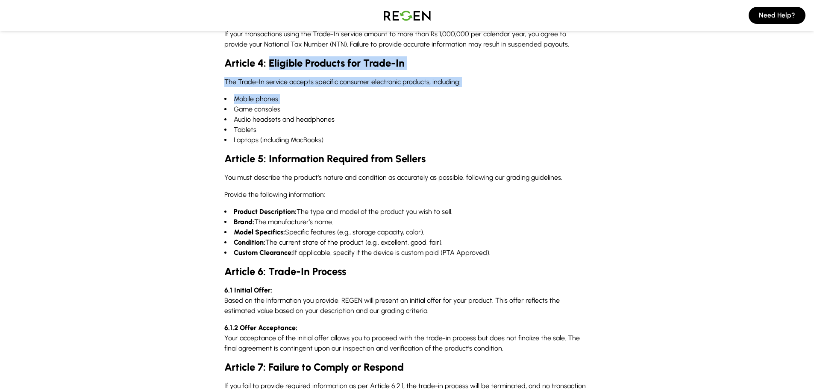
drag, startPoint x: 220, startPoint y: 167, endPoint x: 486, endPoint y: 214, distance: 270.7
click at [477, 216] on div "Trade-In Terms and Conditions Article 1: Introduction and Services Offered 1.1 …" at bounding box center [407, 191] width 383 height 1193
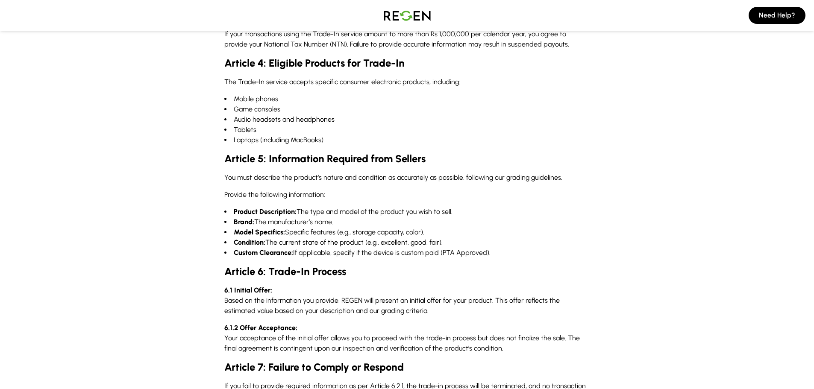
click at [528, 227] on li "Model Specifics: Specific features (e.g., storage capacity, color)." at bounding box center [407, 232] width 366 height 10
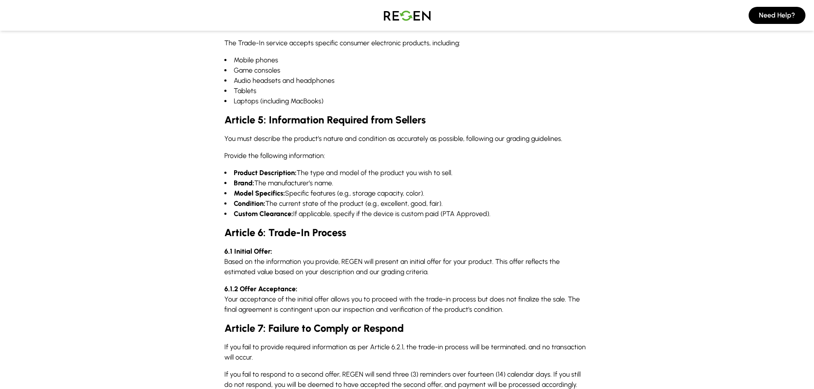
scroll to position [513, 0]
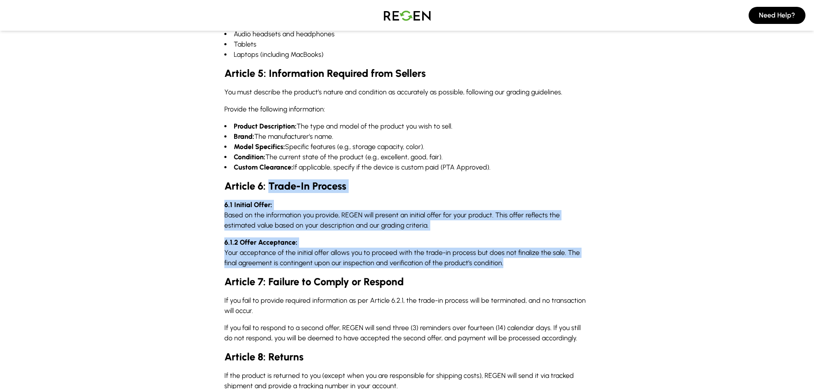
drag, startPoint x: 269, startPoint y: 176, endPoint x: 504, endPoint y: 259, distance: 248.8
click at [508, 254] on div "Trade-In Terms and Conditions Article 1: Introduction and Services Offered 1.1 …" at bounding box center [407, 106] width 383 height 1193
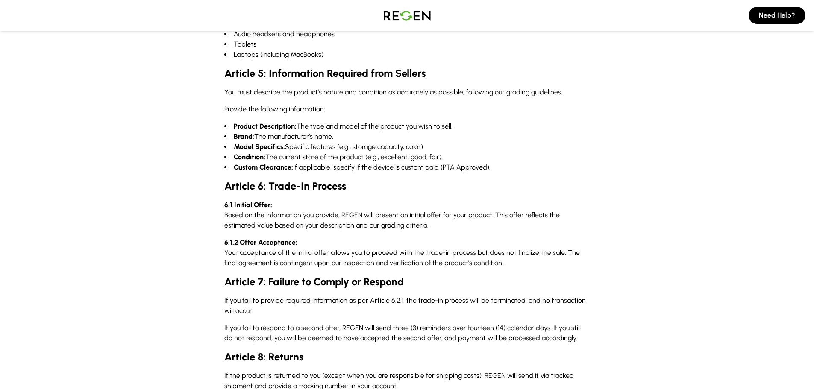
click at [485, 263] on div "Trade-In Terms and Conditions Article 1: Introduction and Services Offered 1.1 …" at bounding box center [407, 106] width 383 height 1193
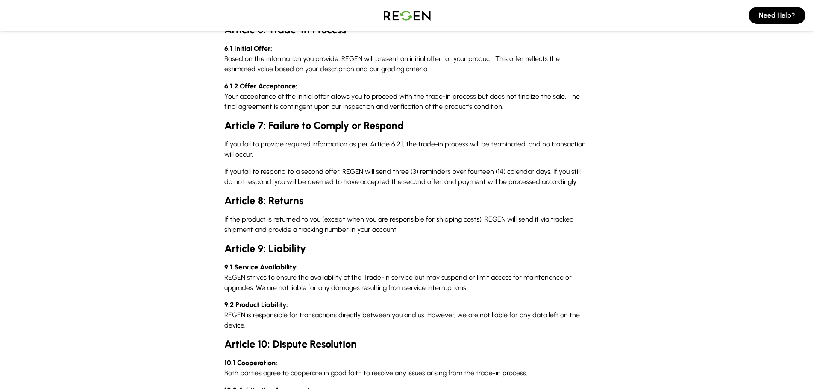
scroll to position [684, 0]
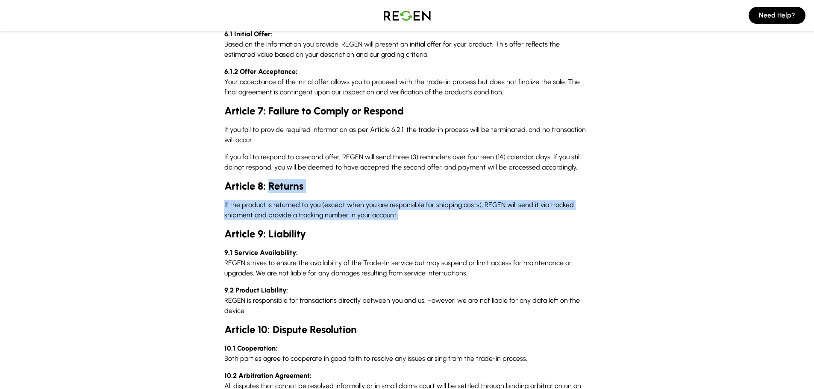
drag, startPoint x: 269, startPoint y: 173, endPoint x: 389, endPoint y: 216, distance: 127.3
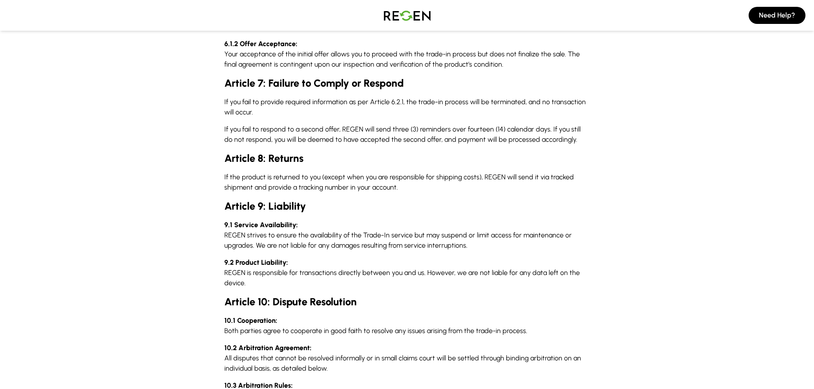
scroll to position [726, 0]
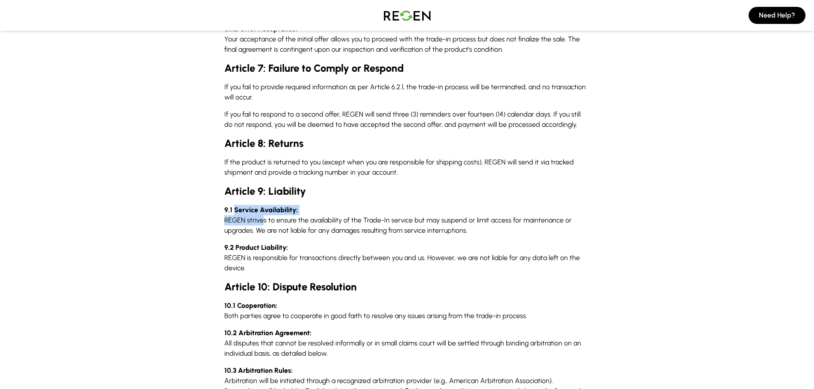
drag, startPoint x: 235, startPoint y: 200, endPoint x: 265, endPoint y: 211, distance: 32.3
click at [264, 211] on p "9.1 Service Availability: REGEN strives to ensure the availability of the Trade…" at bounding box center [407, 220] width 366 height 31
click at [320, 205] on p "9.1 Service Availability: REGEN strives to ensure the availability of the Trade…" at bounding box center [407, 220] width 366 height 31
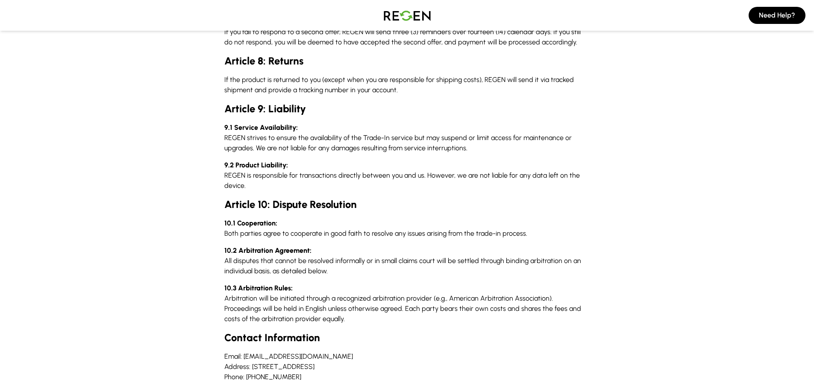
scroll to position [812, 0]
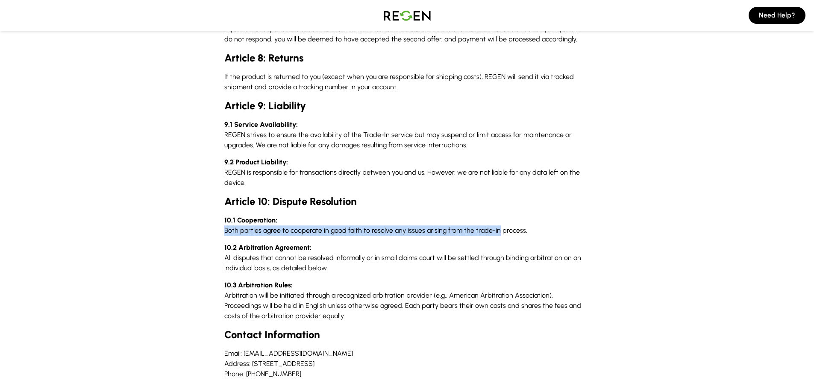
drag, startPoint x: 225, startPoint y: 219, endPoint x: 494, endPoint y: 223, distance: 269.2
click at [496, 222] on p "10.1 Cooperation: Both parties agree to cooperate in good faith to resolve any …" at bounding box center [407, 225] width 366 height 21
click at [285, 243] on p "10.2 Arbitration Agreement: All disputes that cannot be resolved informally or …" at bounding box center [407, 258] width 366 height 31
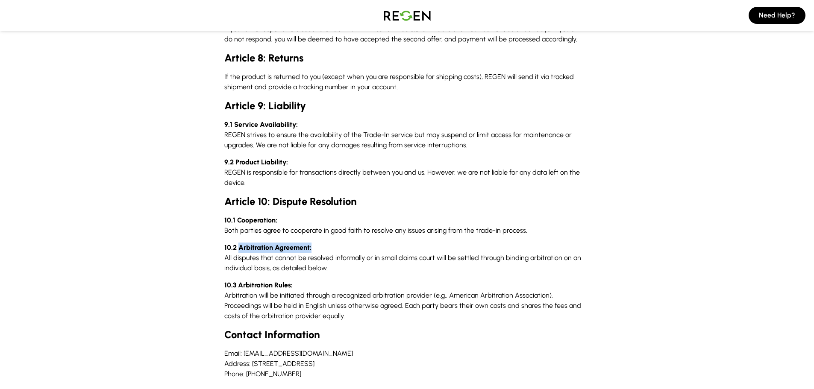
drag, startPoint x: 239, startPoint y: 238, endPoint x: 322, endPoint y: 236, distance: 82.5
click at [322, 243] on p "10.2 Arbitration Agreement: All disputes that cannot be resolved informally or …" at bounding box center [407, 258] width 366 height 31
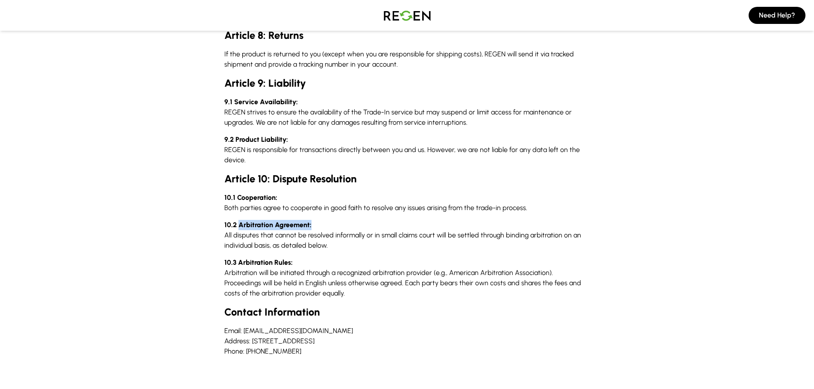
scroll to position [855, 0]
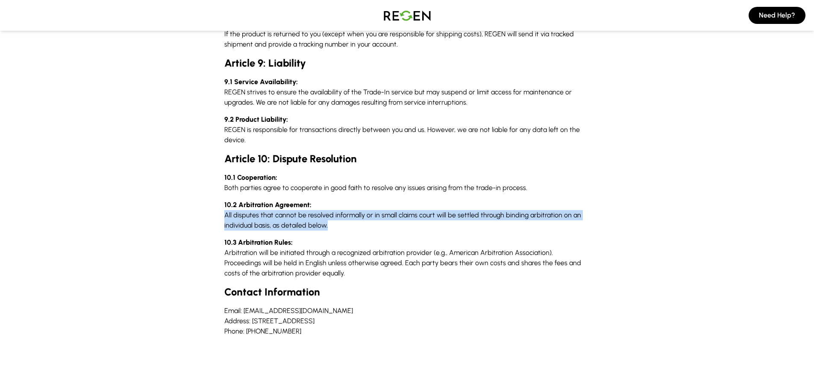
drag, startPoint x: 223, startPoint y: 206, endPoint x: 338, endPoint y: 217, distance: 115.6
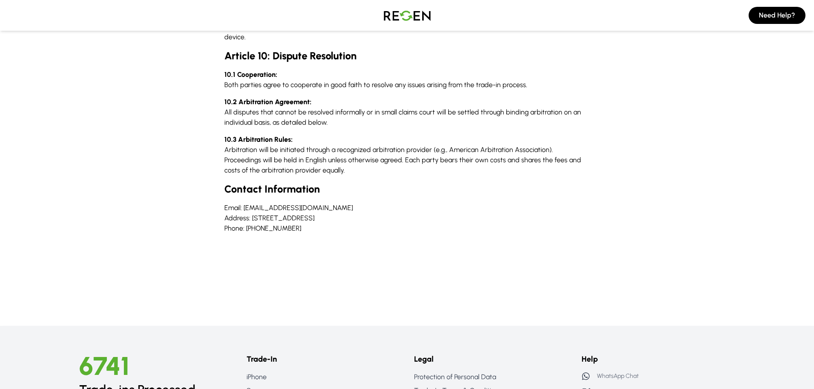
scroll to position [983, 0]
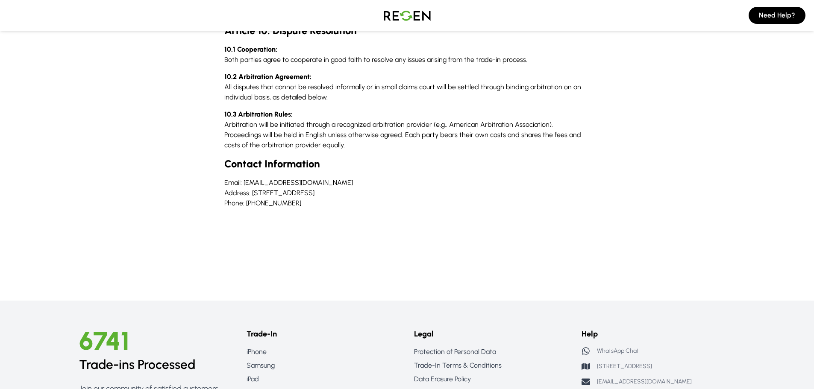
click at [294, 198] on li "Phone: 03111005569" at bounding box center [407, 203] width 366 height 10
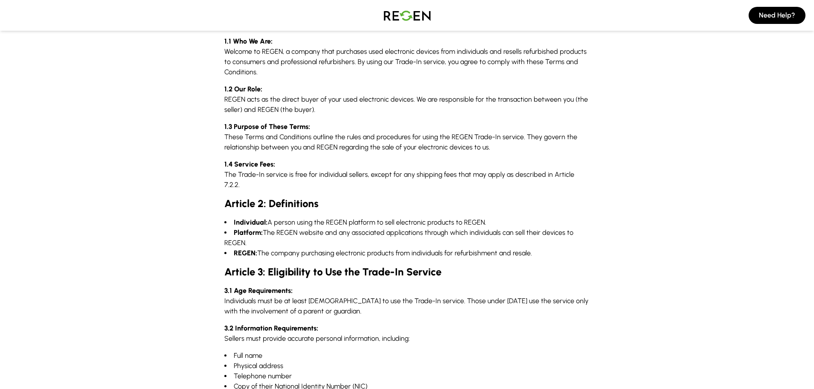
scroll to position [0, 0]
